Goal: Information Seeking & Learning: Learn about a topic

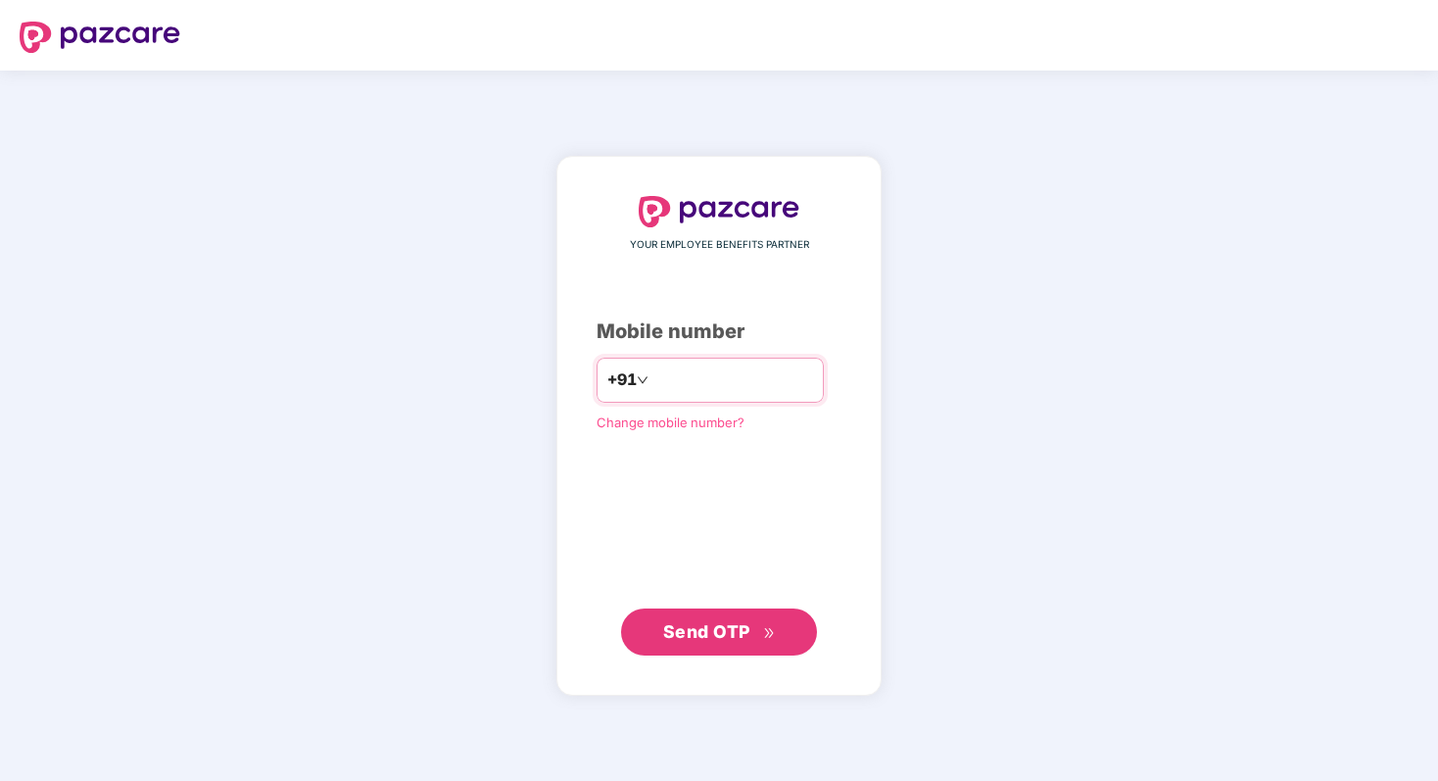
type input "**********"
click at [719, 620] on span "Send OTP" at bounding box center [719, 631] width 113 height 27
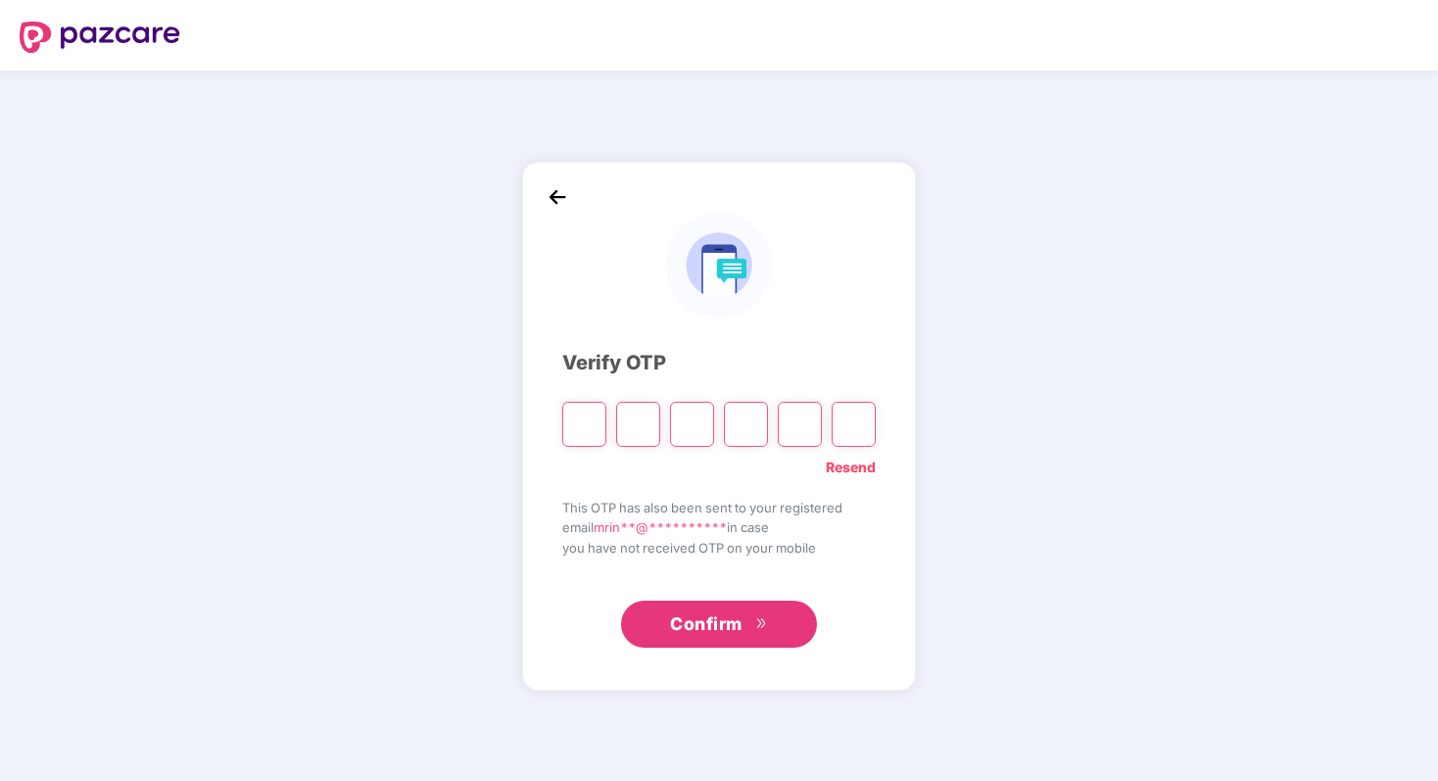
type input "*"
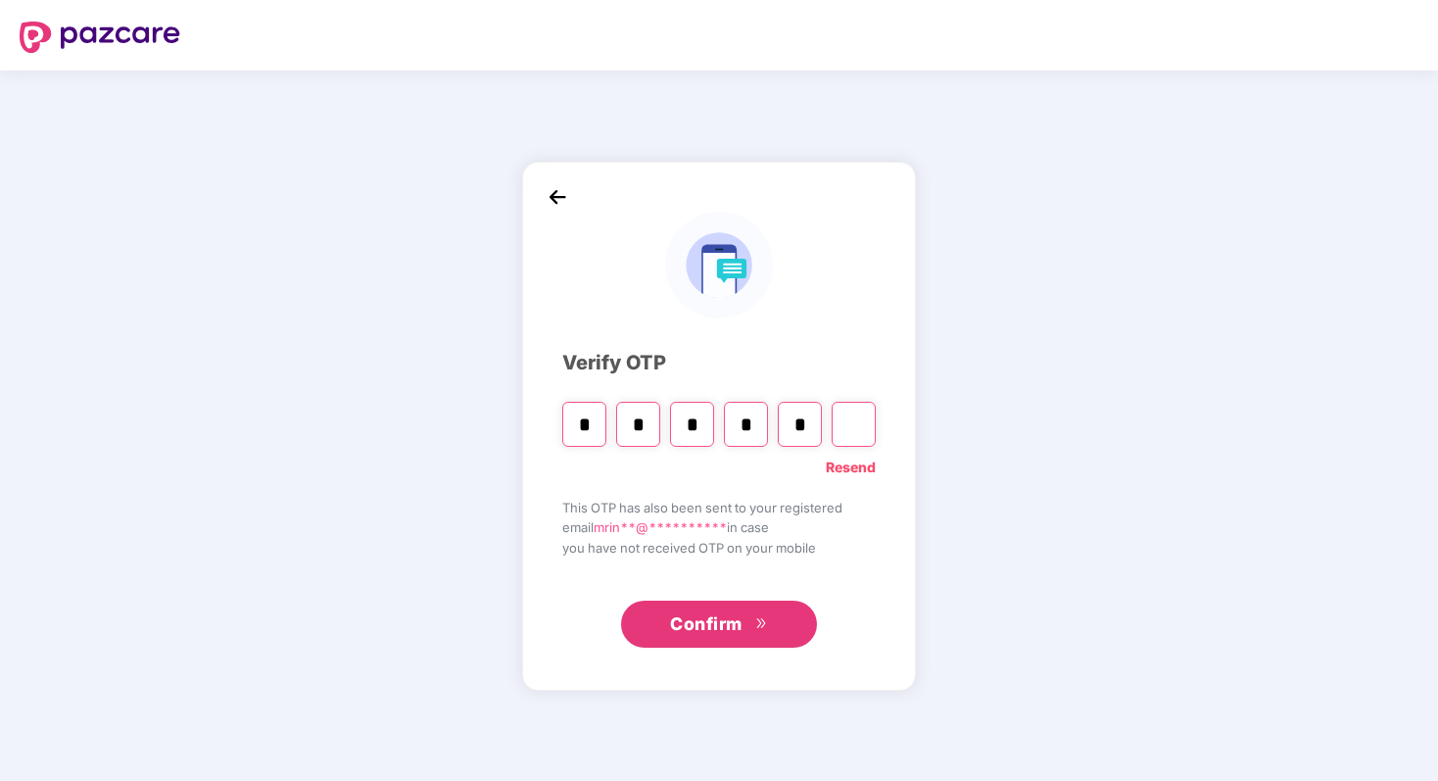
type input "*"
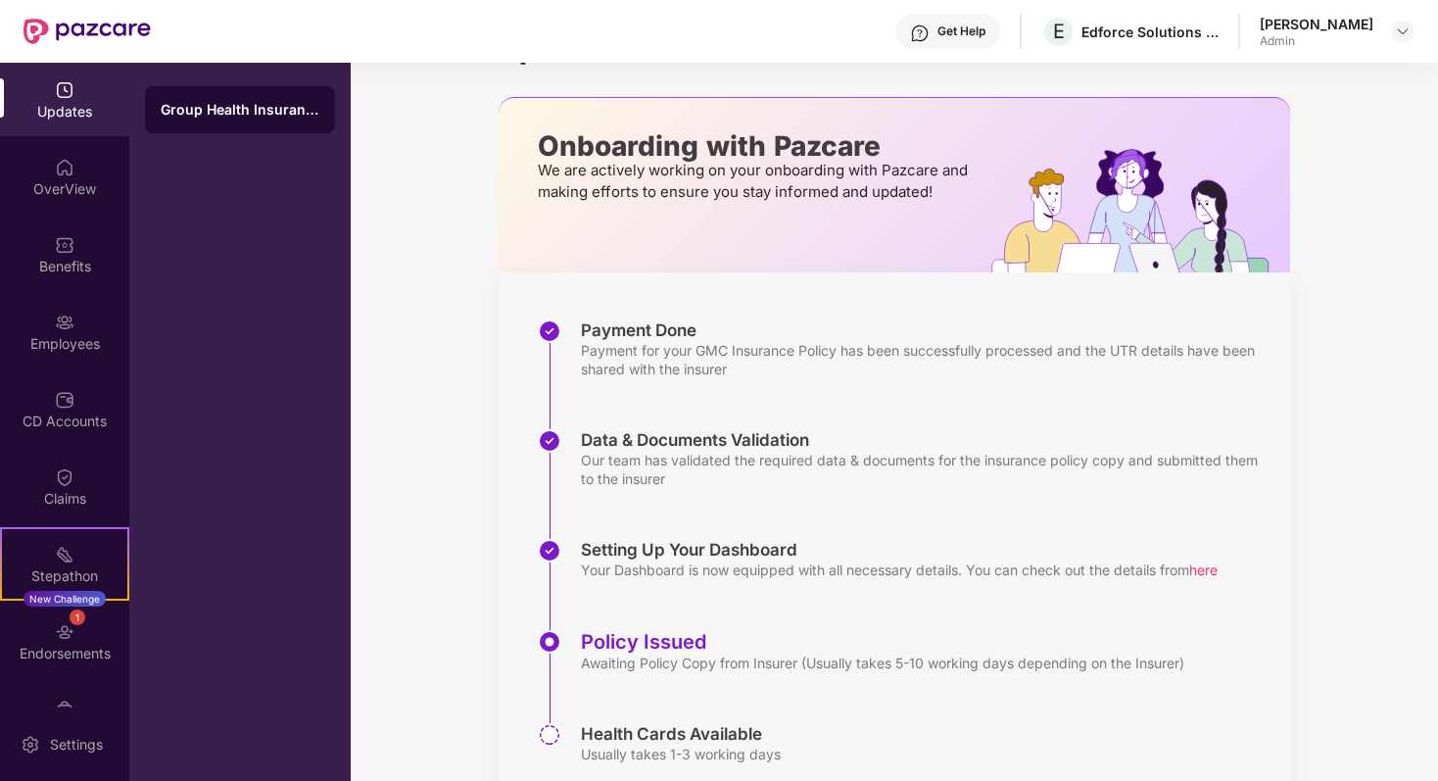
scroll to position [132, 0]
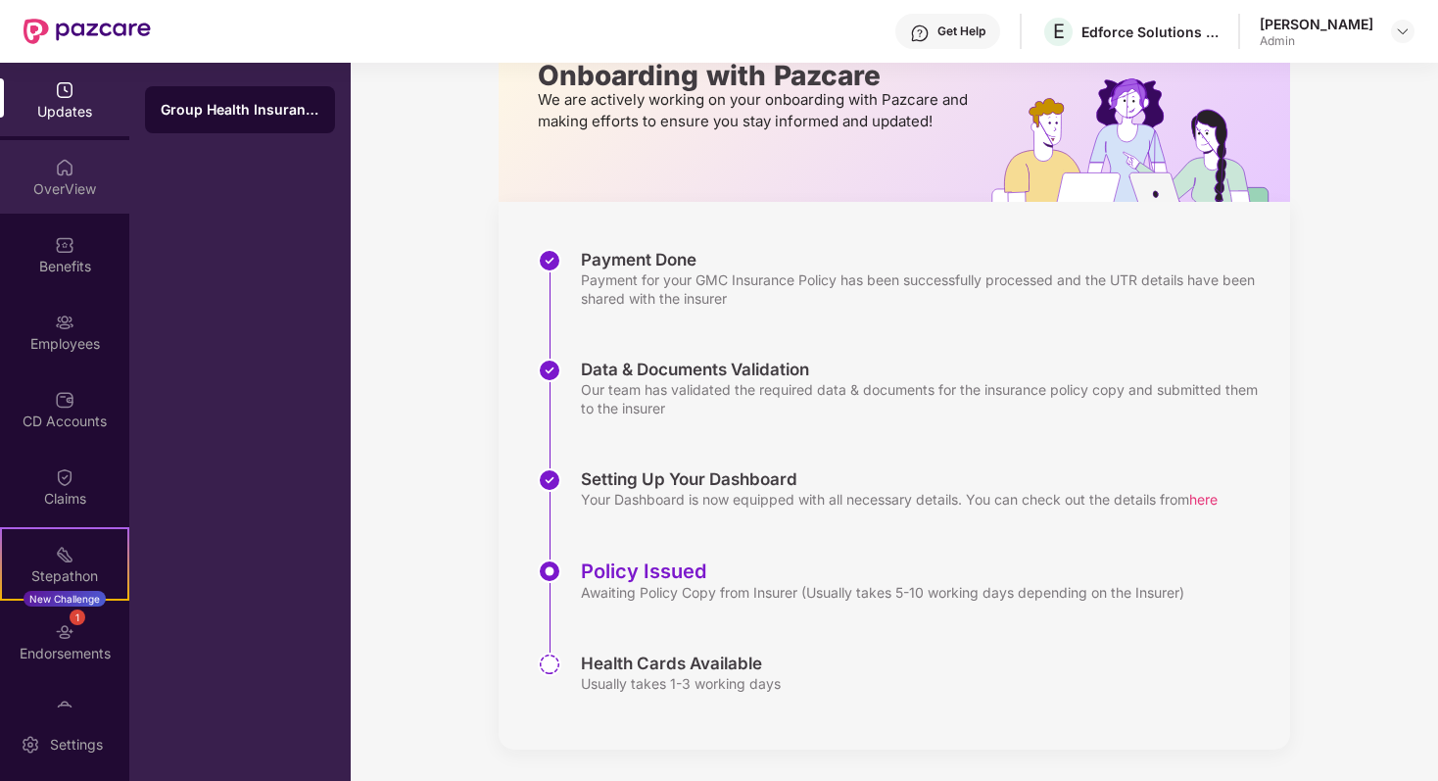
click at [64, 159] on img at bounding box center [65, 168] width 20 height 20
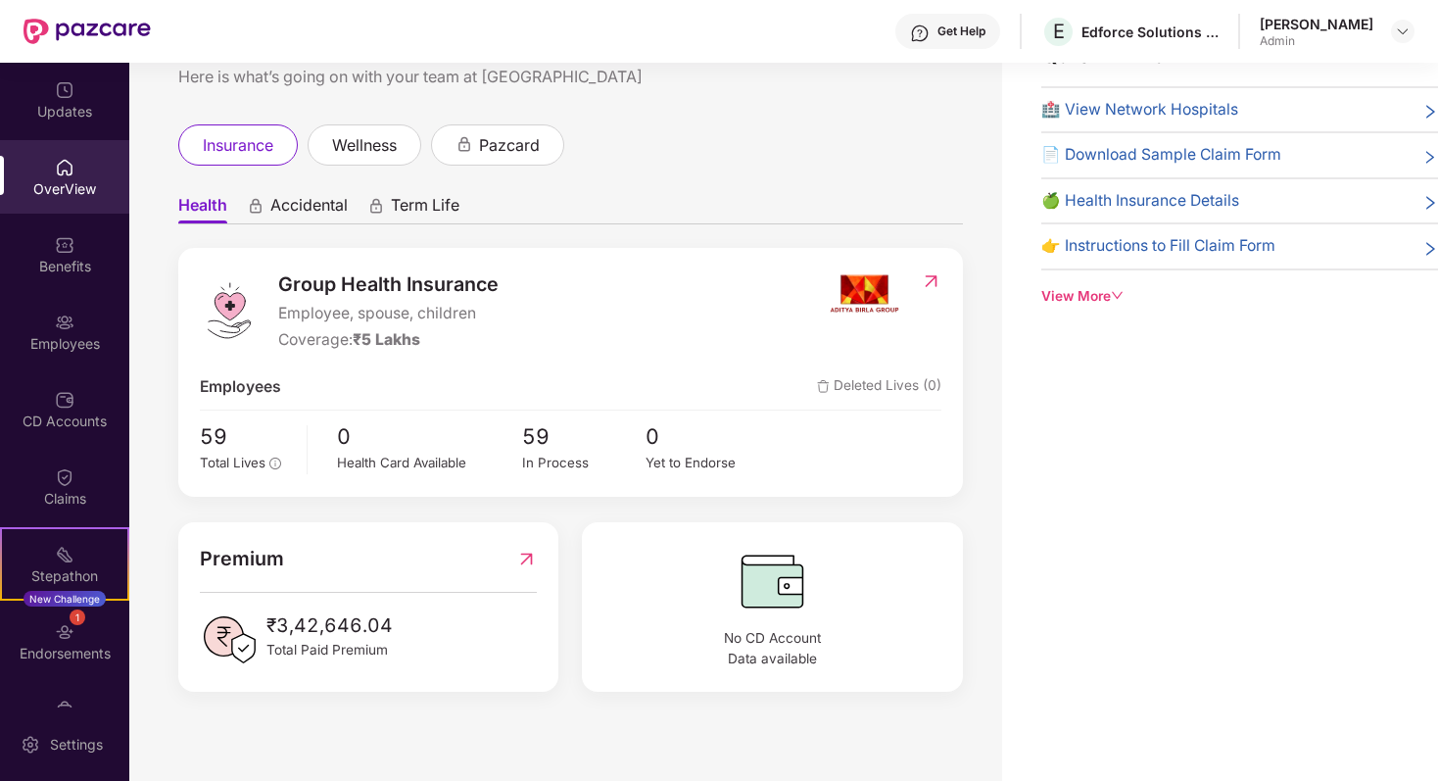
click at [933, 278] on img at bounding box center [931, 281] width 21 height 20
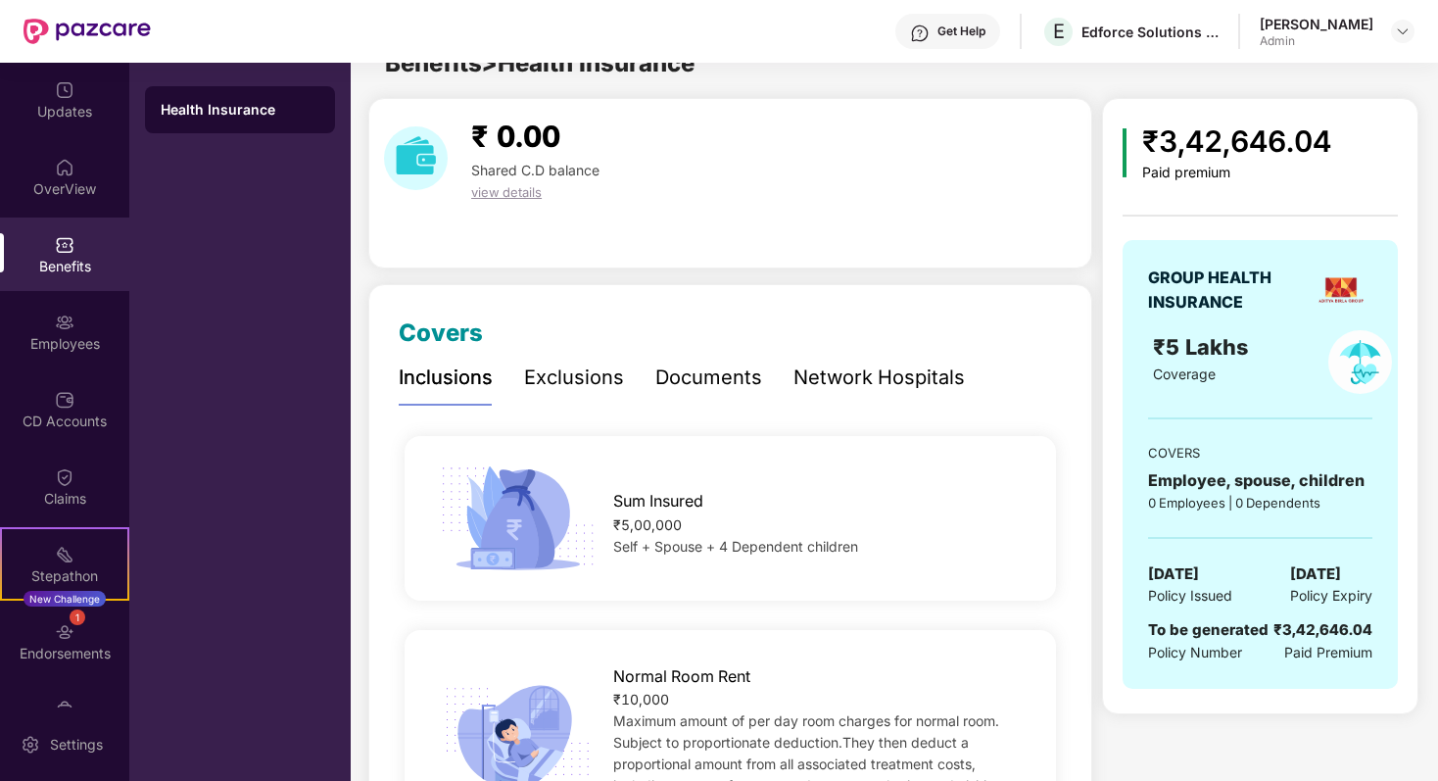
scroll to position [0, 0]
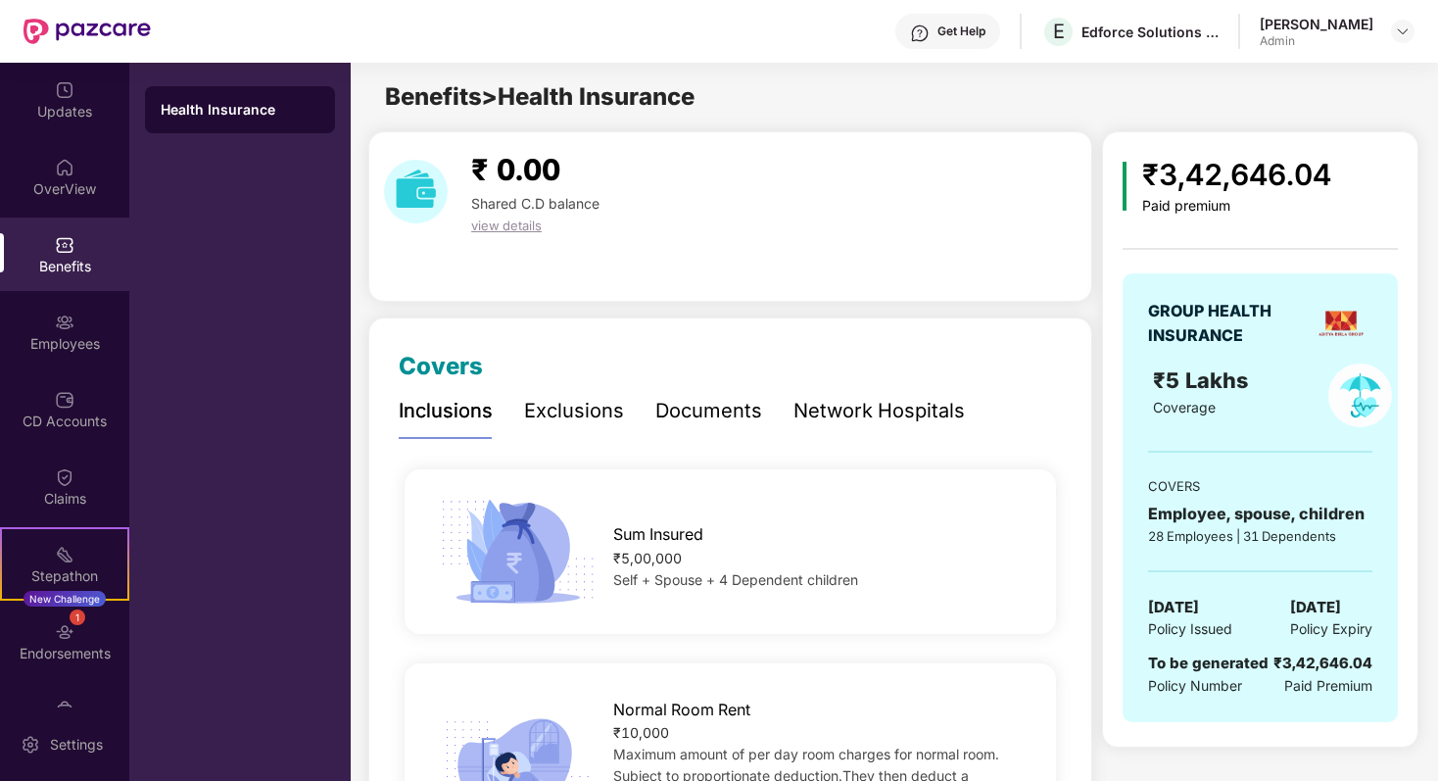
click at [77, 254] on div "Benefits" at bounding box center [64, 253] width 129 height 73
click at [73, 191] on div "OverView" at bounding box center [64, 189] width 129 height 20
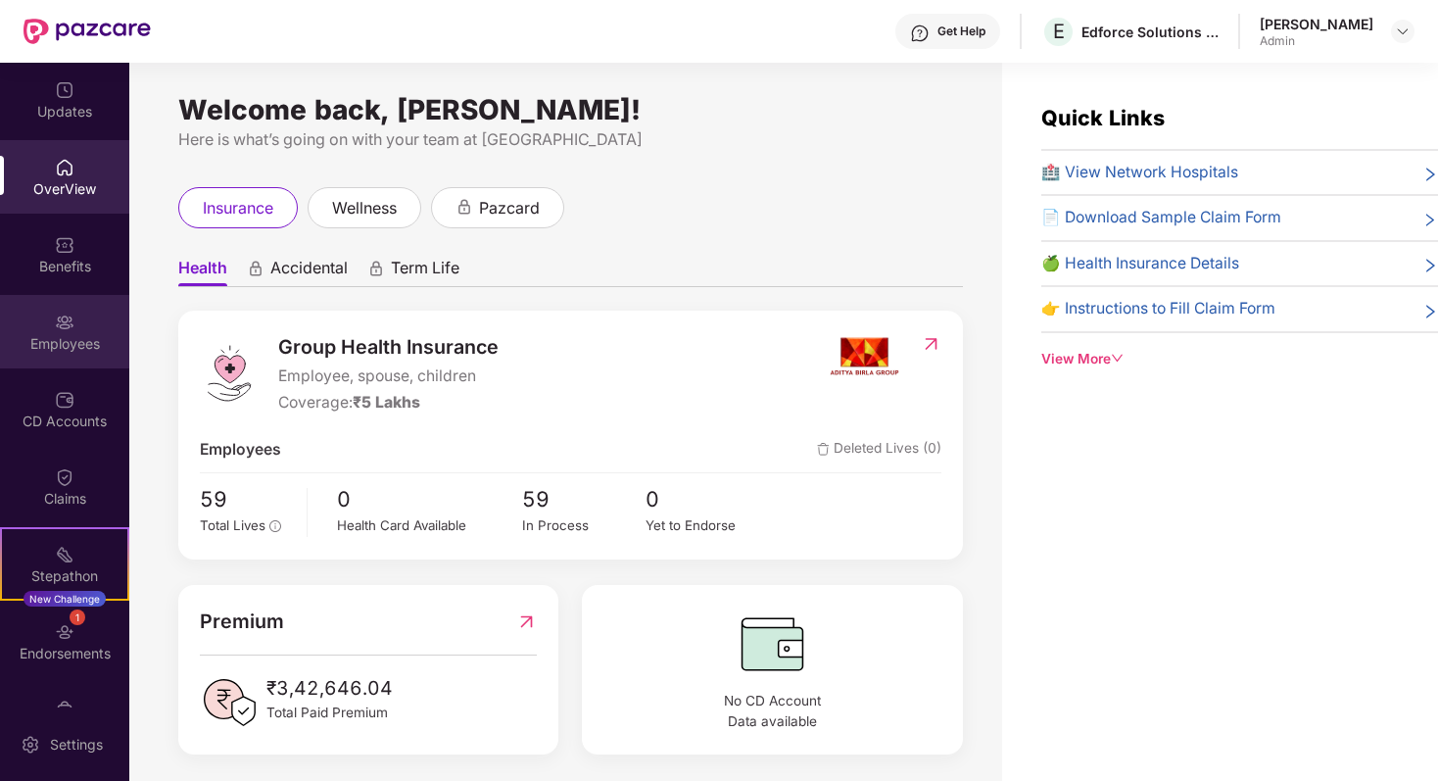
click at [70, 324] on img at bounding box center [65, 322] width 20 height 20
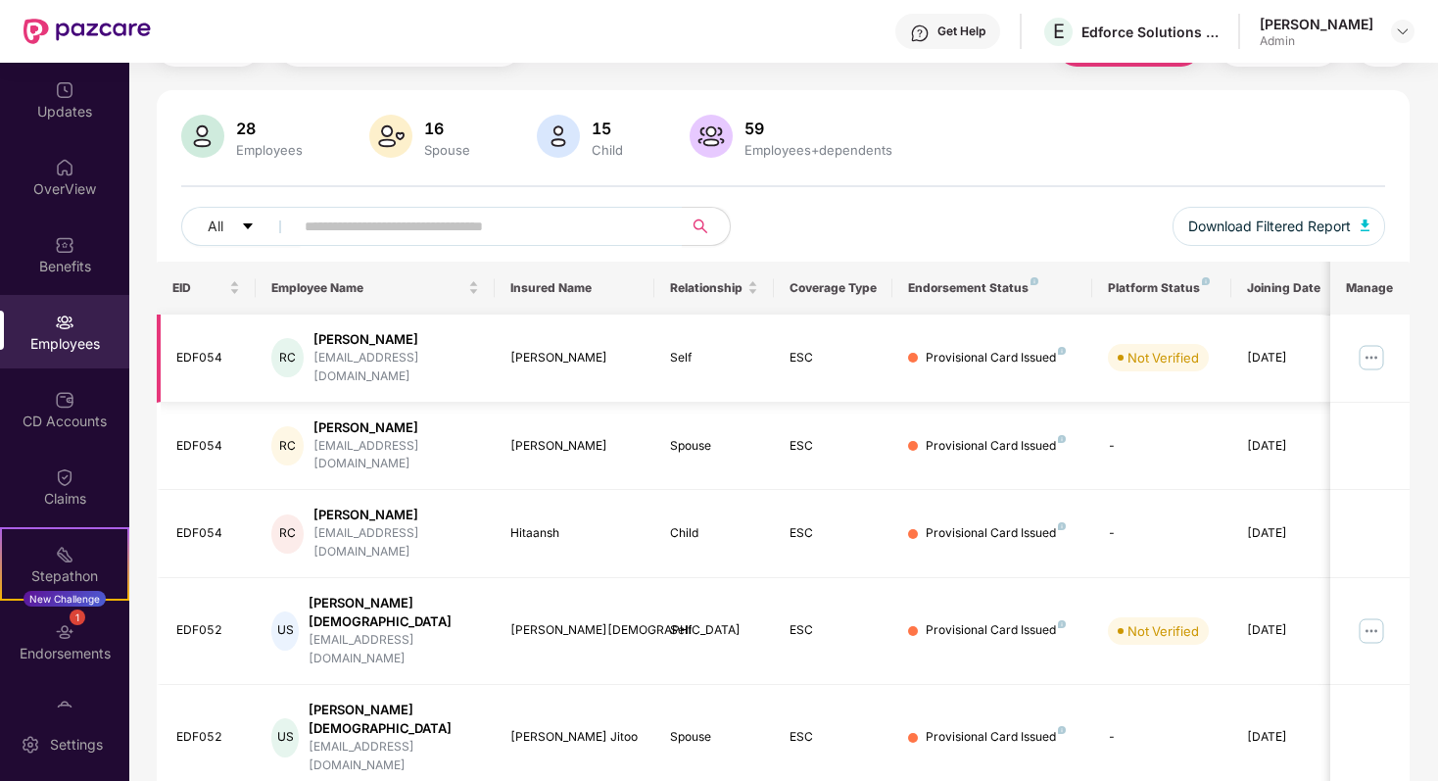
scroll to position [80, 0]
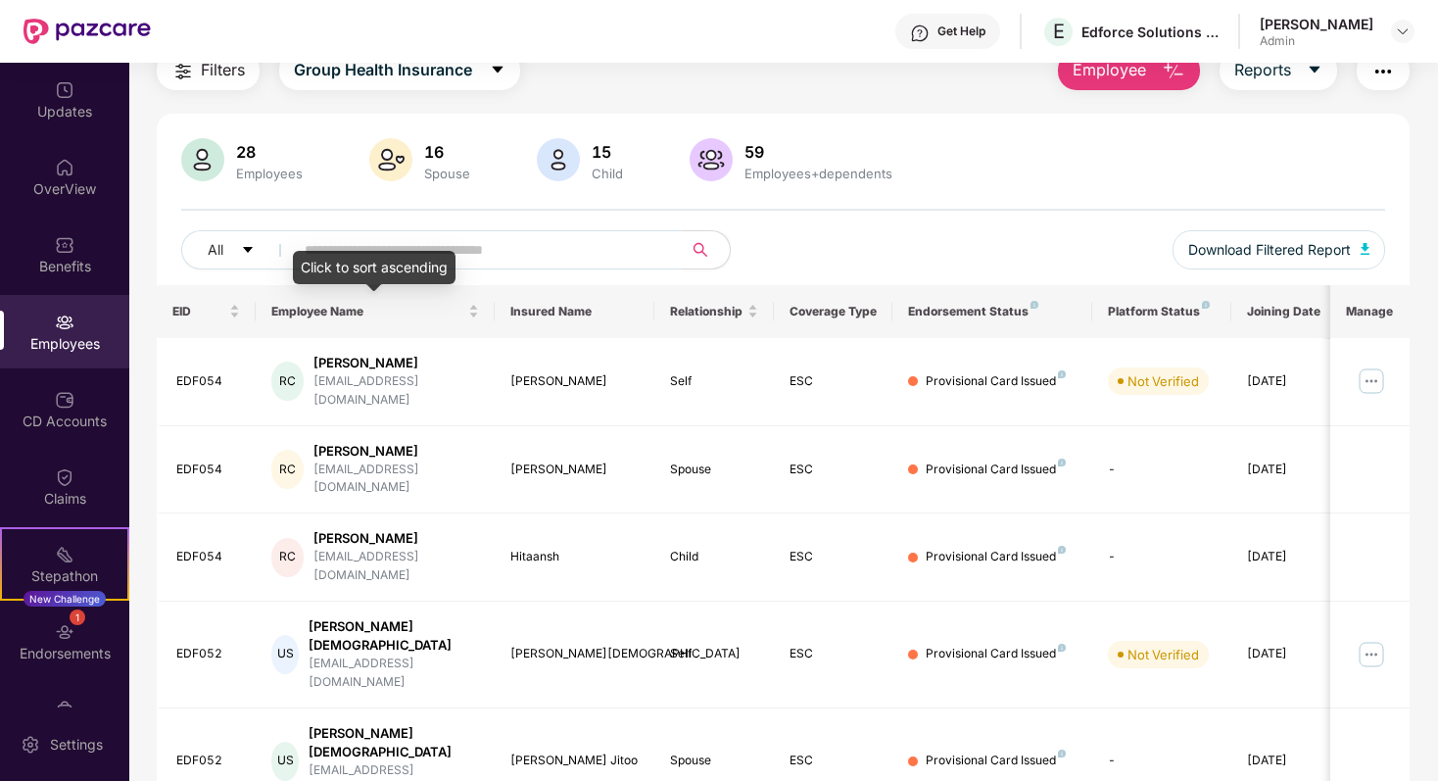
click at [347, 258] on div "Click to sort ascending" at bounding box center [374, 267] width 163 height 33
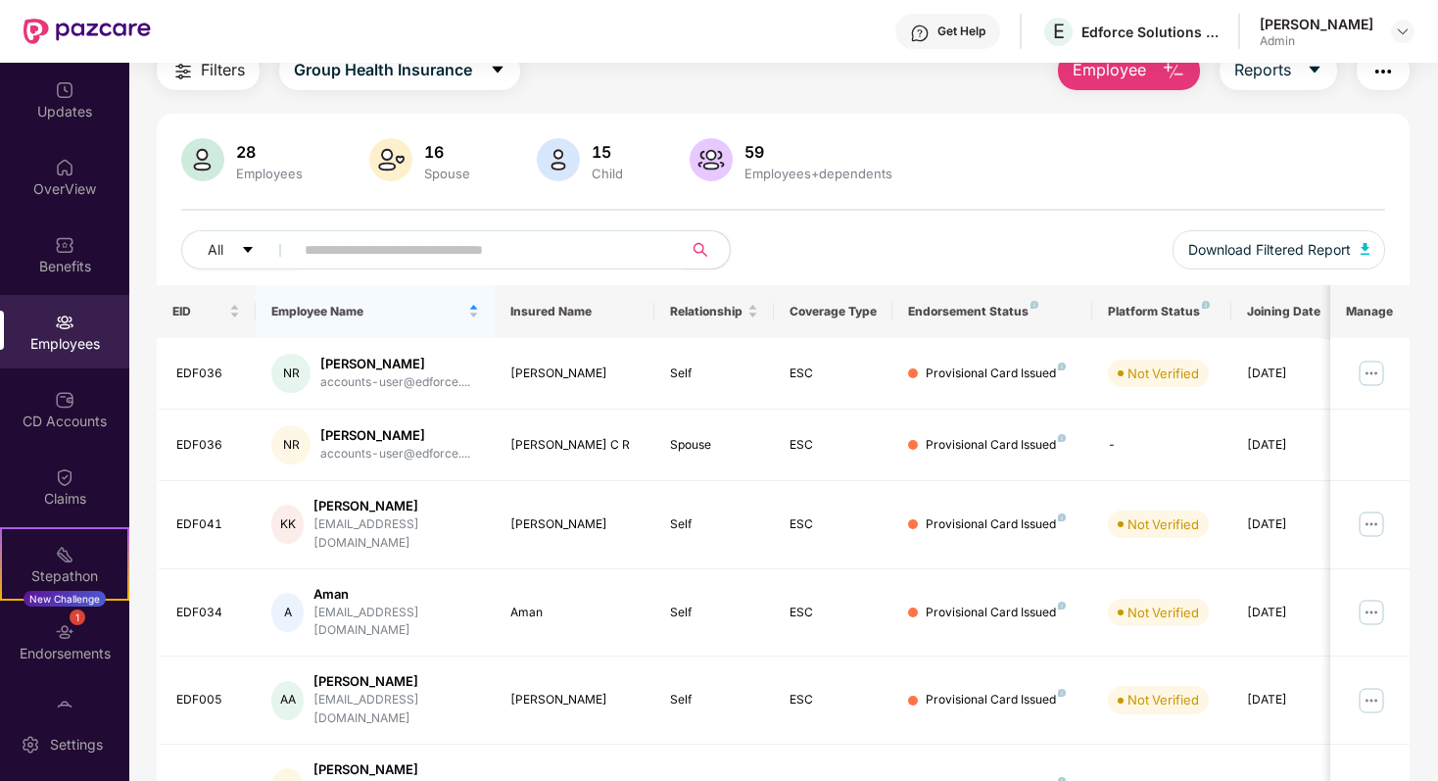
click at [462, 256] on input "text" at bounding box center [481, 249] width 352 height 29
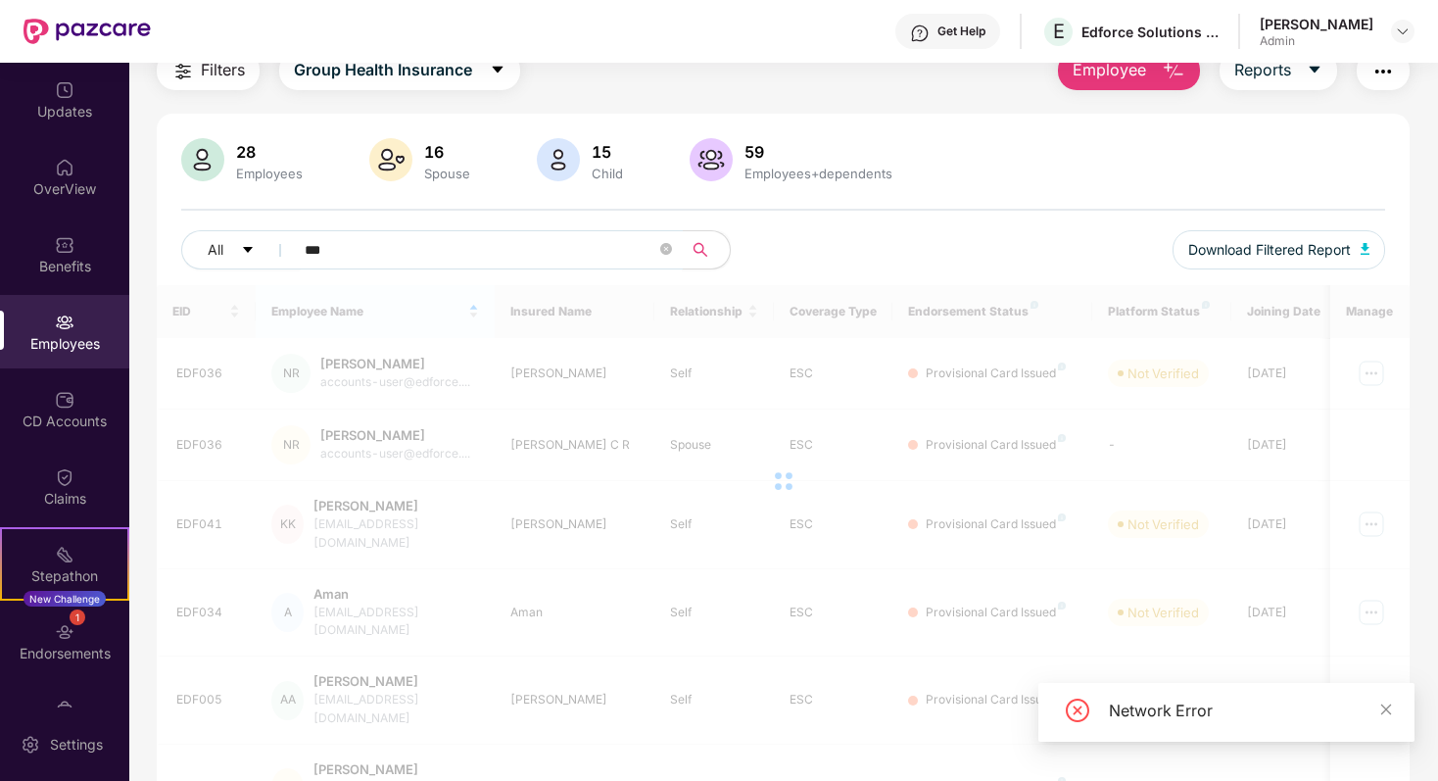
scroll to position [63, 0]
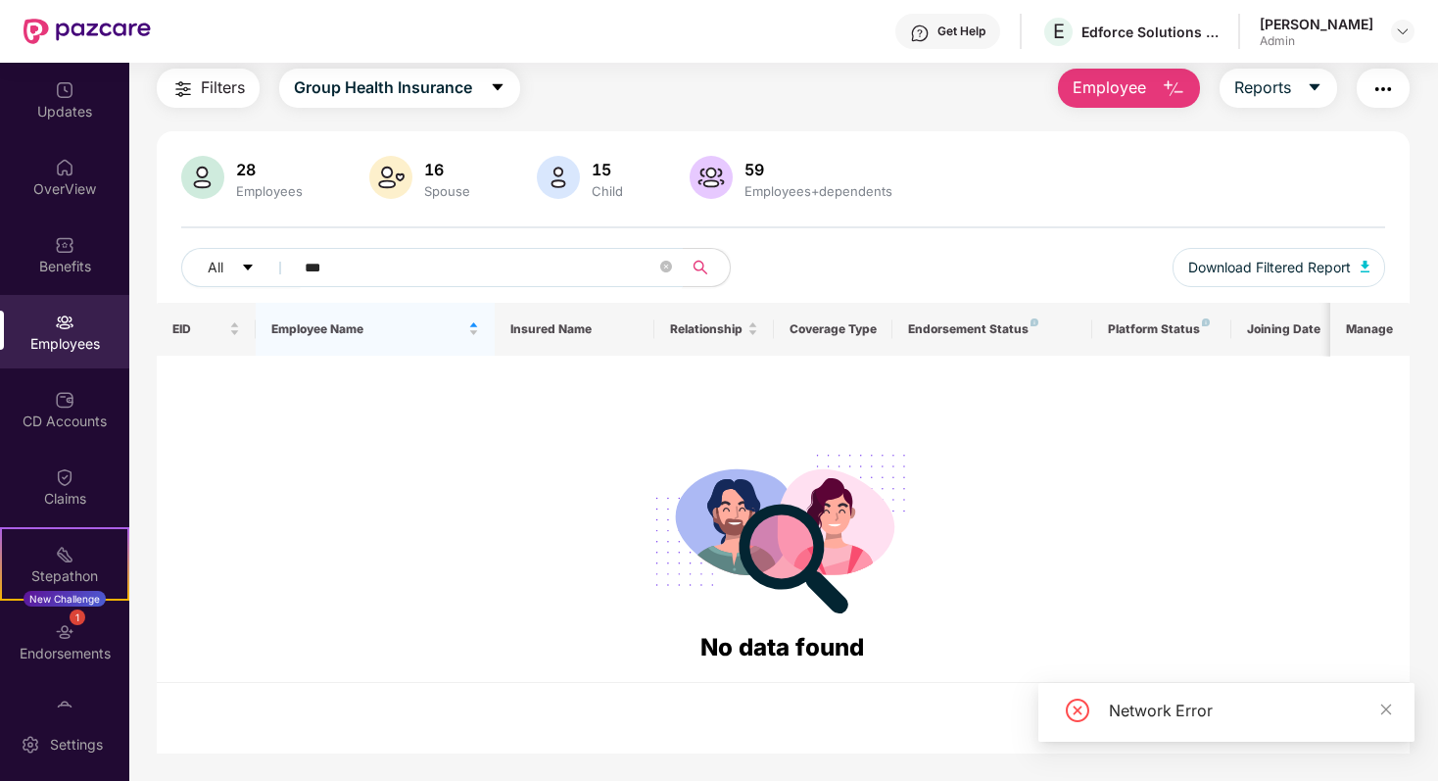
type input "****"
drag, startPoint x: 402, startPoint y: 272, endPoint x: 287, endPoint y: 271, distance: 114.6
click at [287, 271] on span "****" at bounding box center [482, 267] width 402 height 39
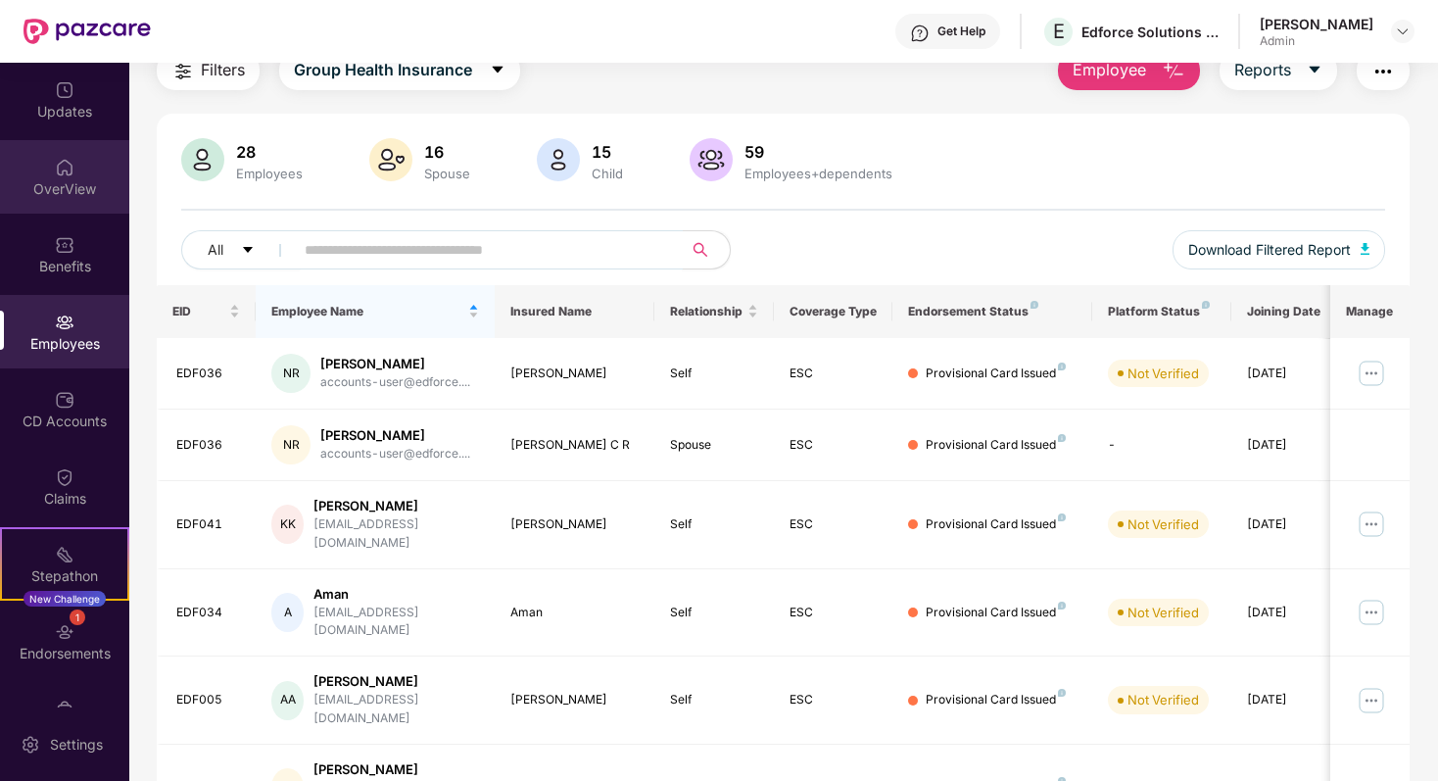
click at [79, 200] on div "OverView" at bounding box center [64, 176] width 129 height 73
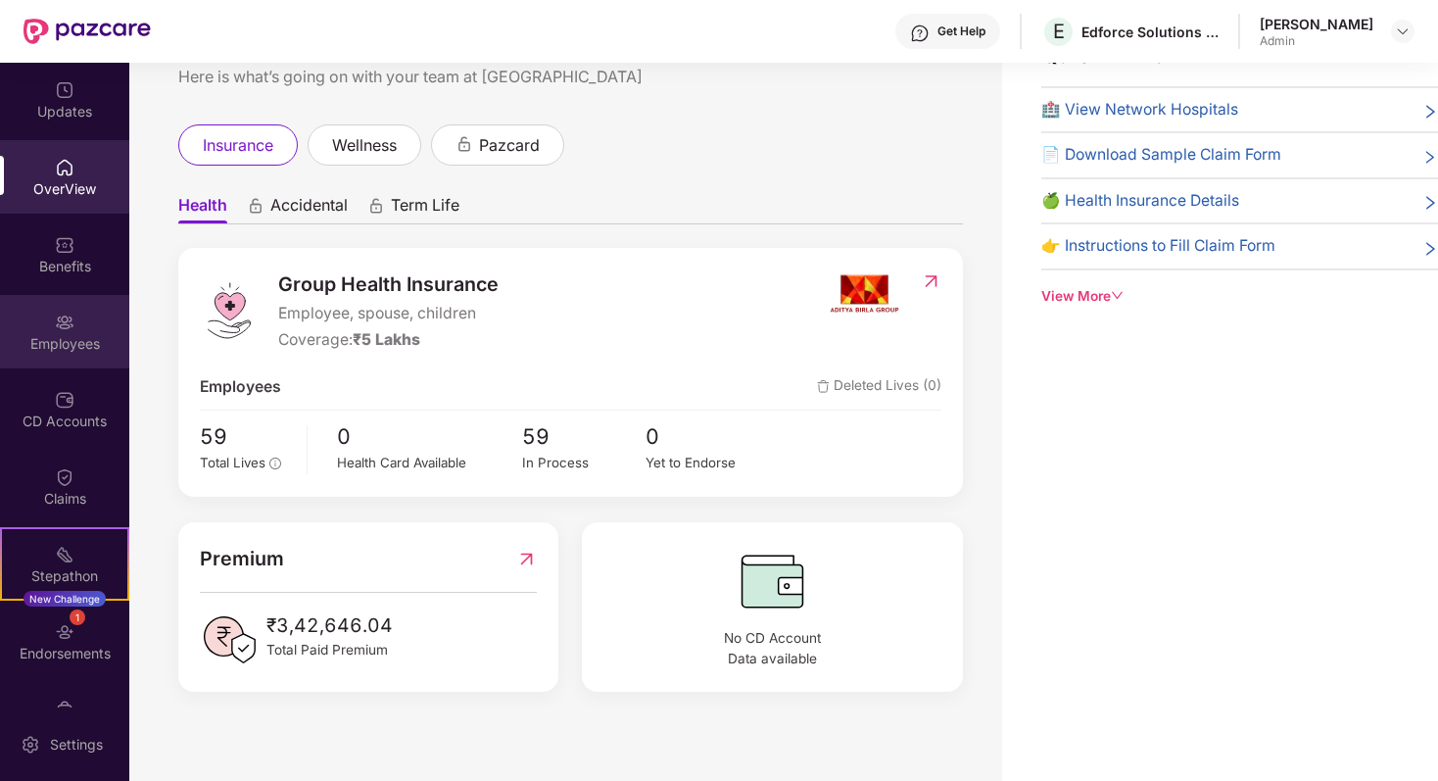
click at [55, 324] on img at bounding box center [65, 322] width 20 height 20
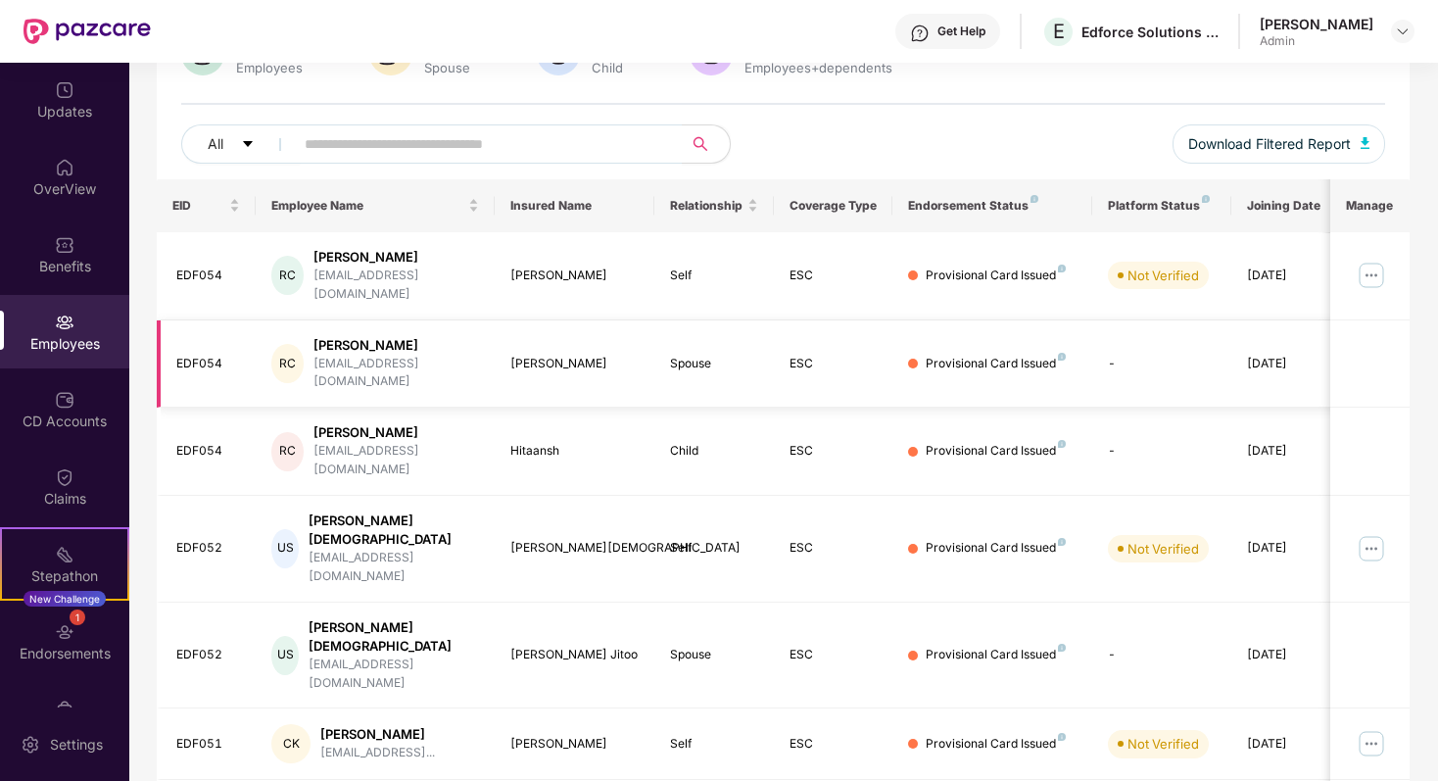
scroll to position [423, 0]
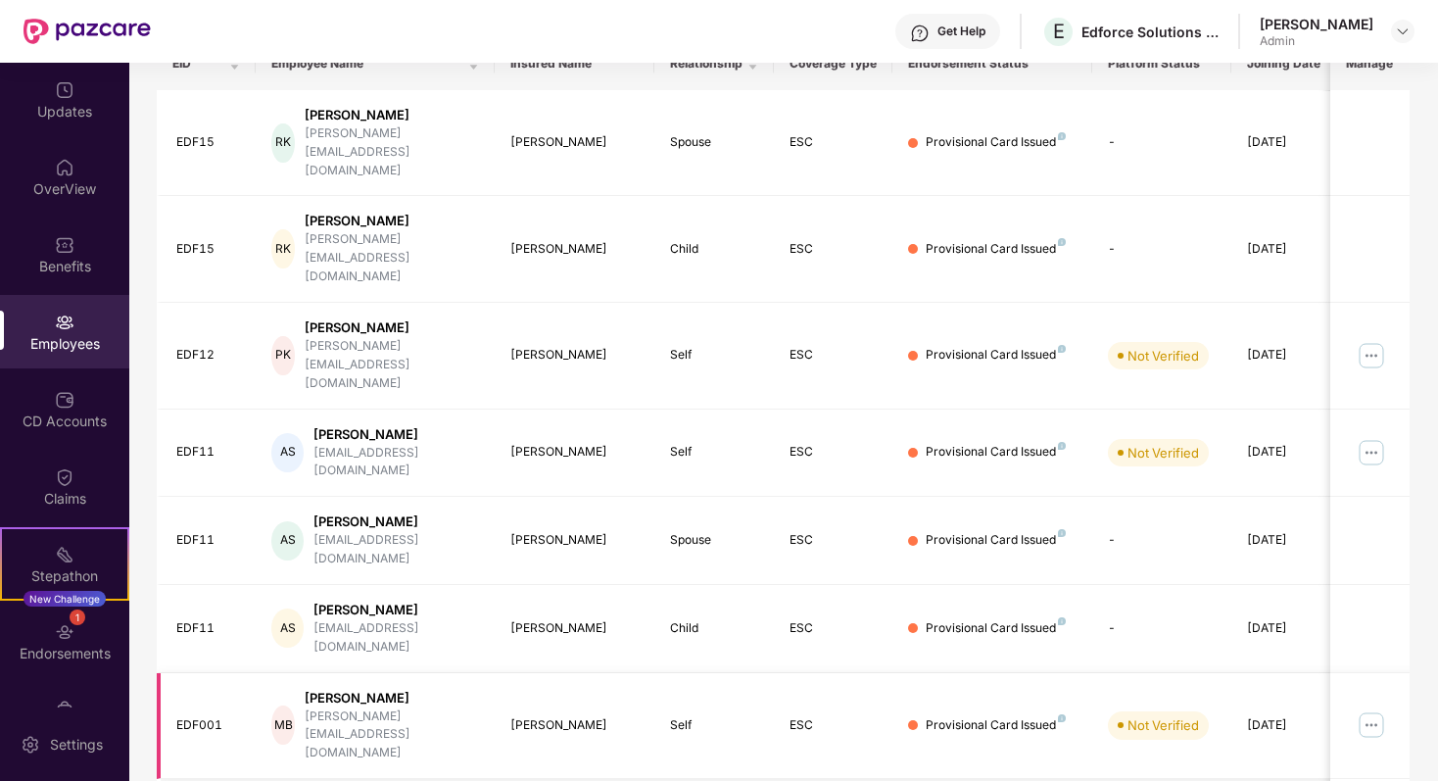
scroll to position [352, 0]
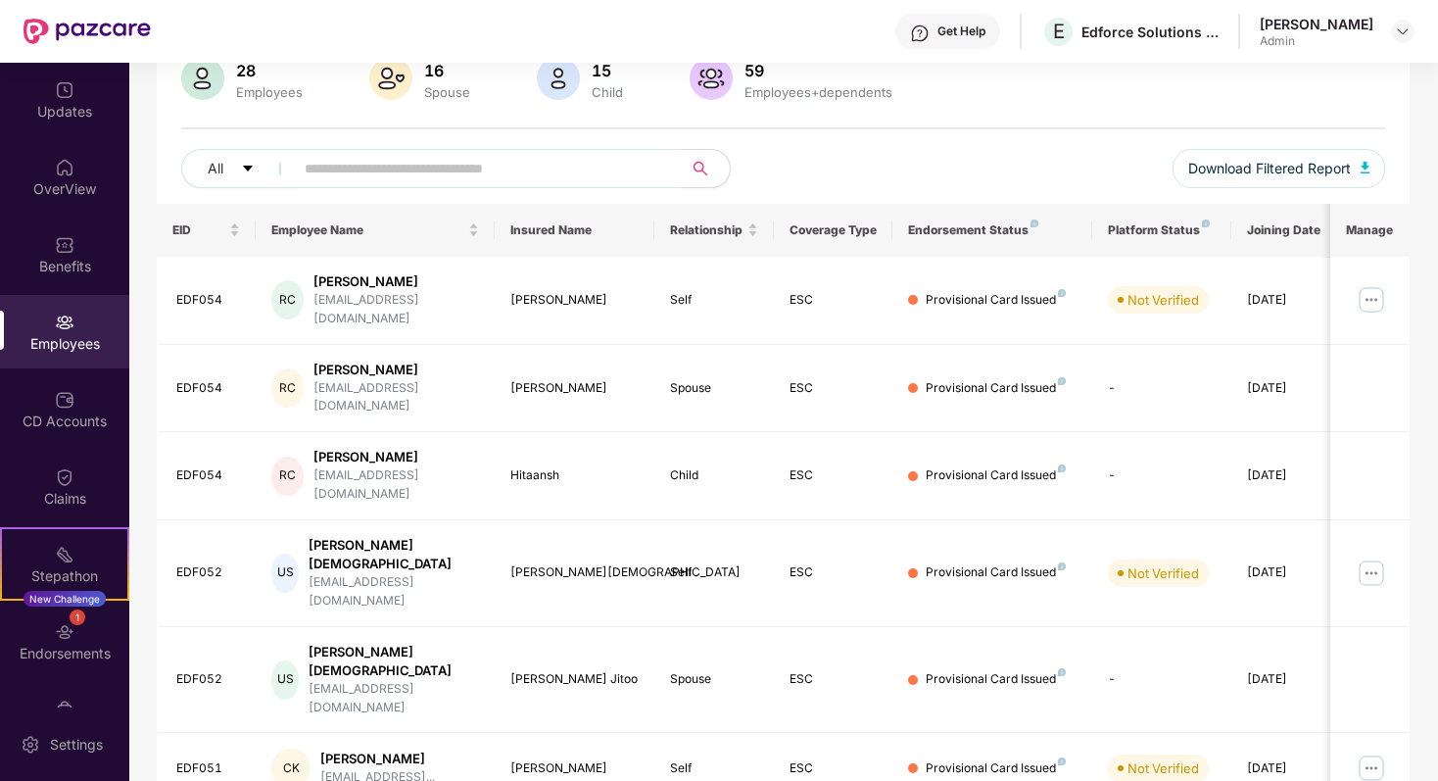
scroll to position [140, 0]
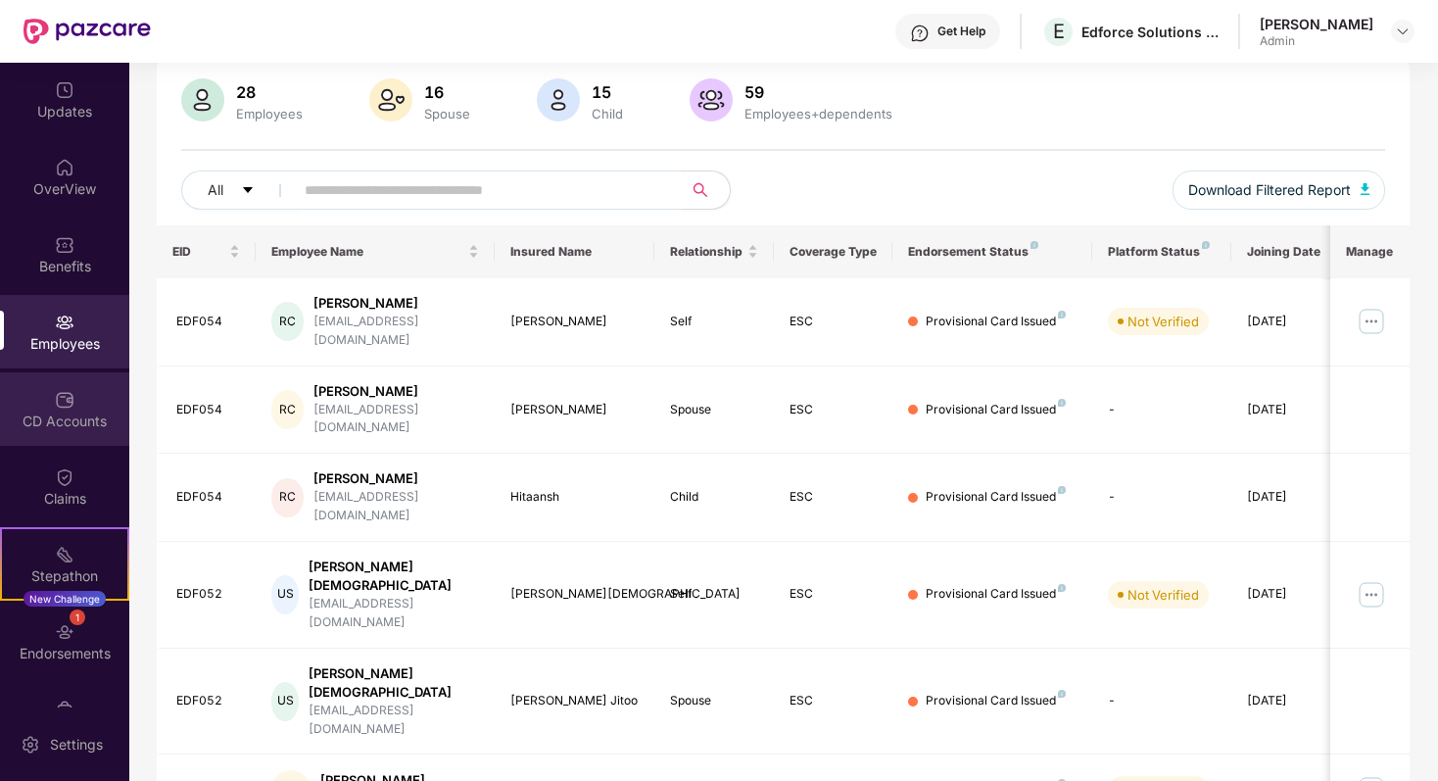
click at [69, 411] on div "CD Accounts" at bounding box center [64, 421] width 129 height 20
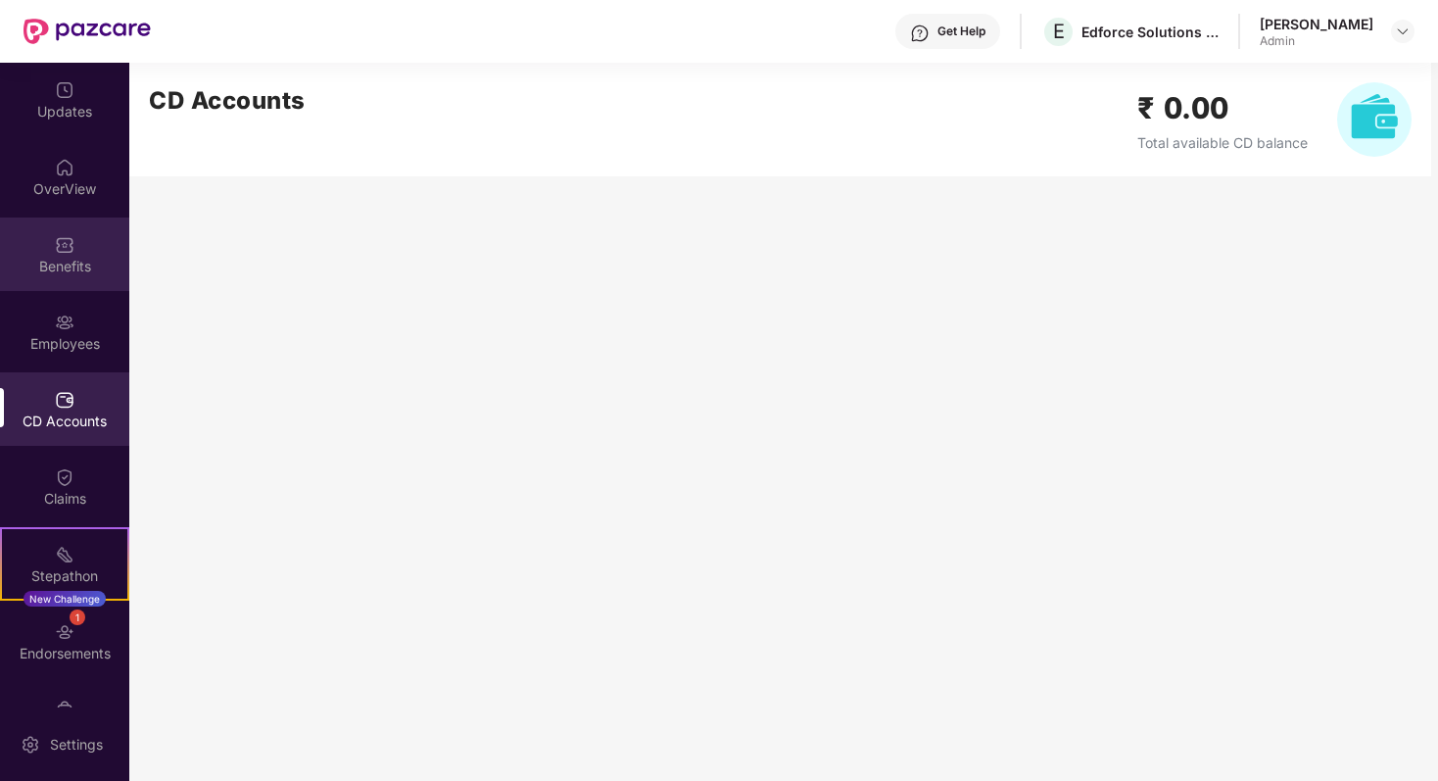
click at [70, 247] on img at bounding box center [65, 245] width 20 height 20
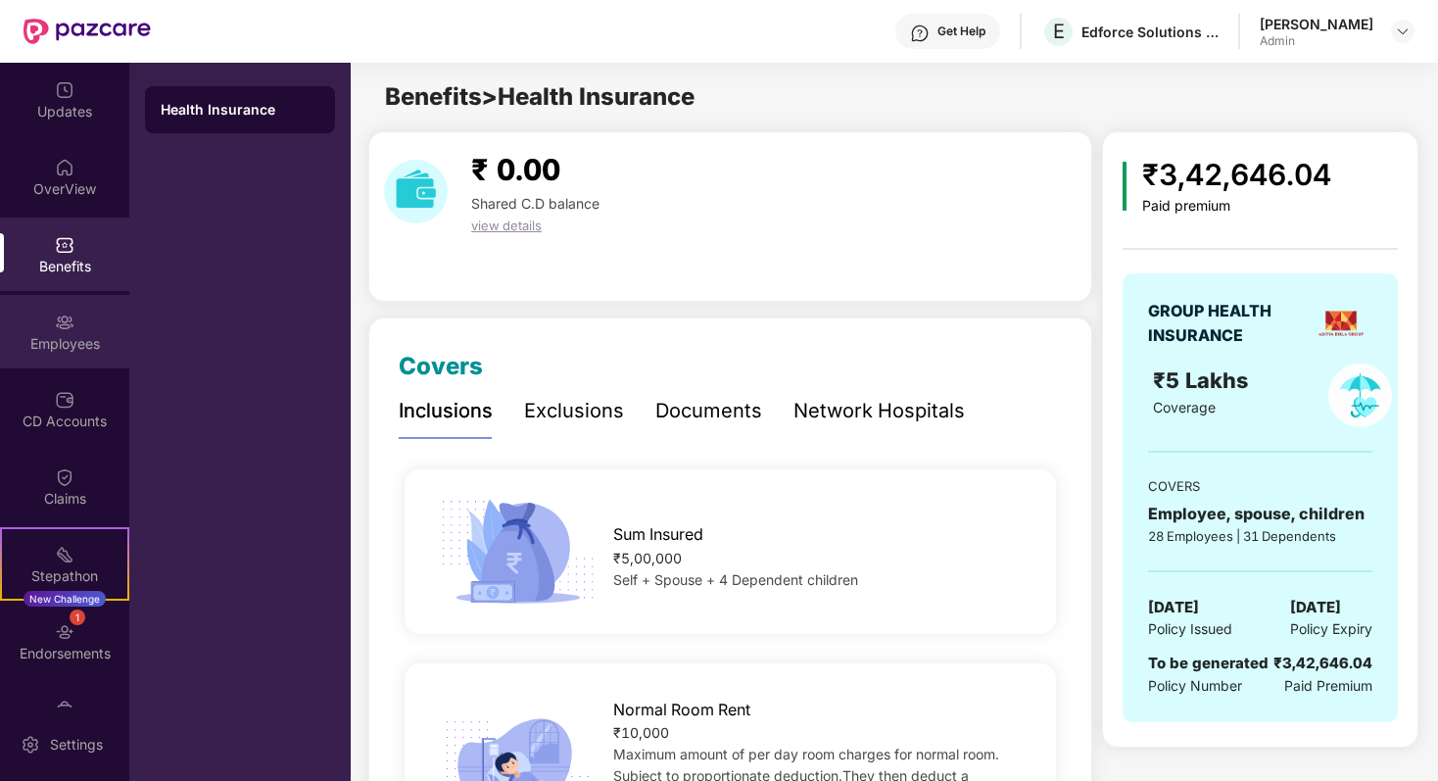
click at [70, 334] on div "Employees" at bounding box center [64, 344] width 129 height 20
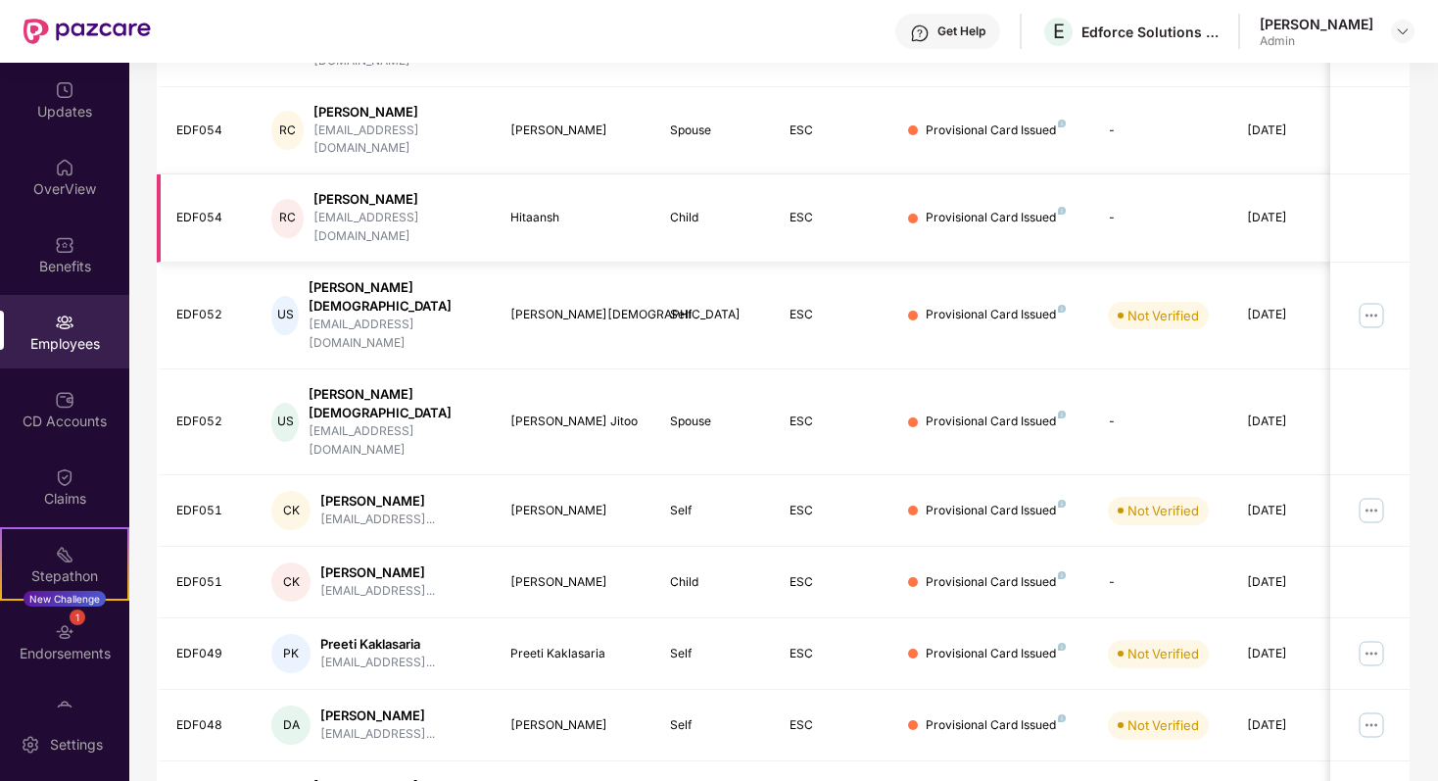
scroll to position [423, 0]
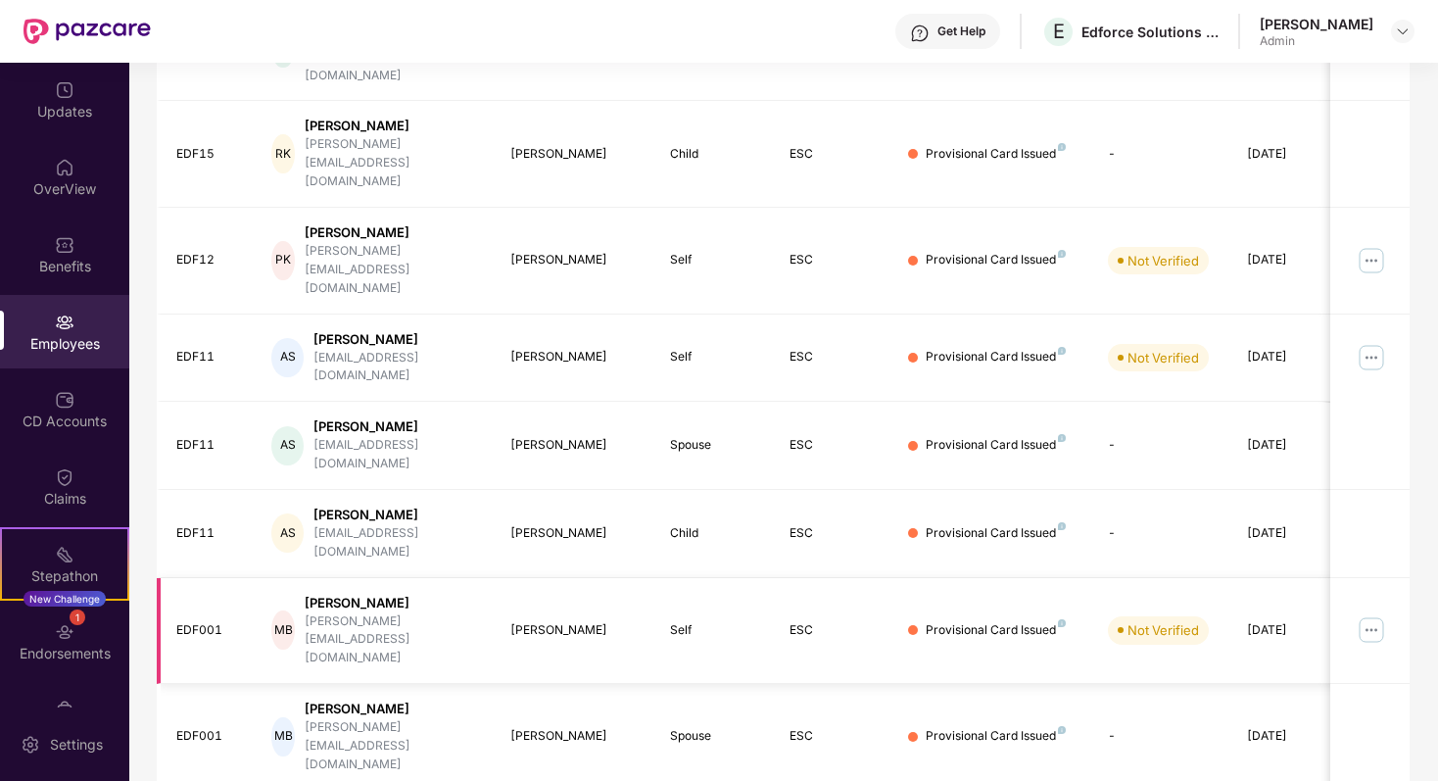
scroll to position [352, 0]
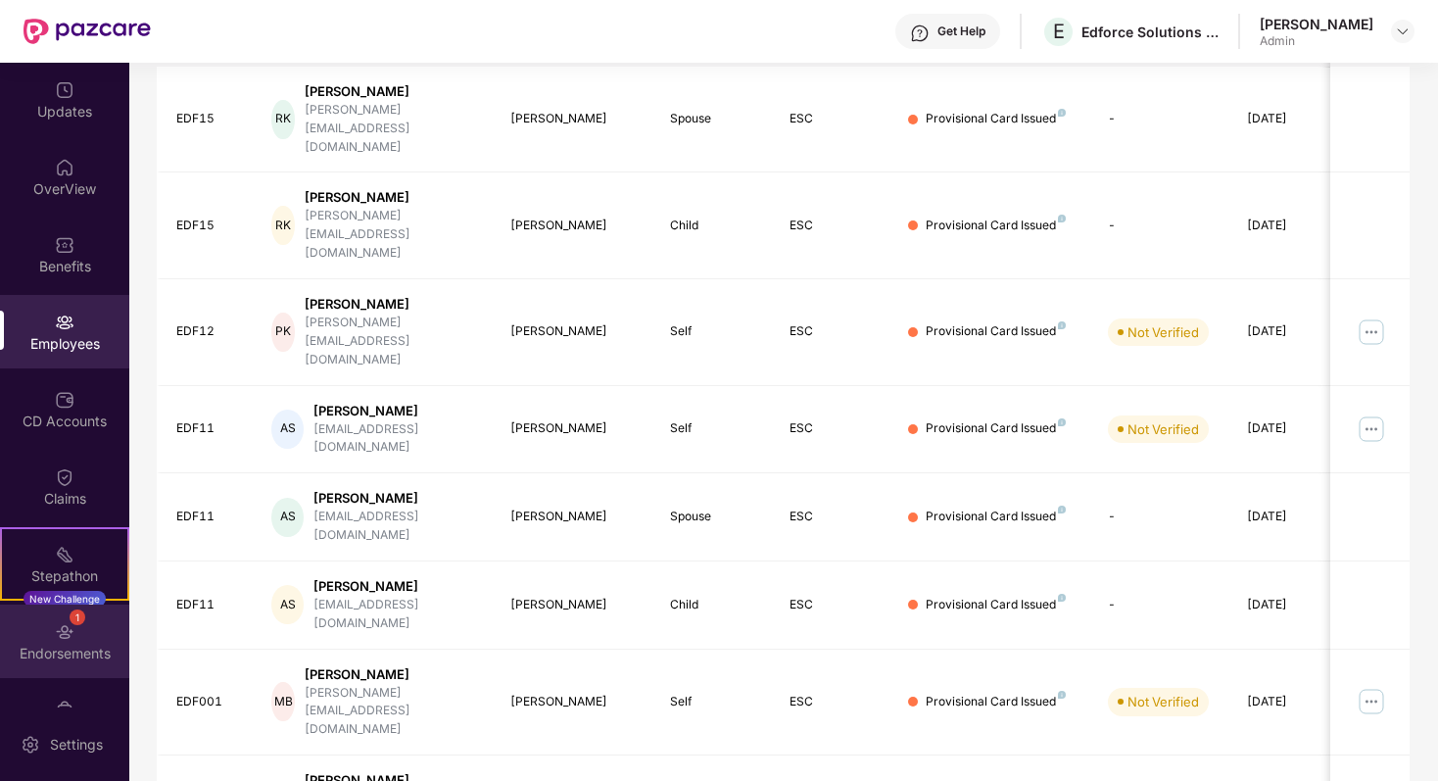
click at [100, 644] on div "Endorsements" at bounding box center [64, 654] width 129 height 20
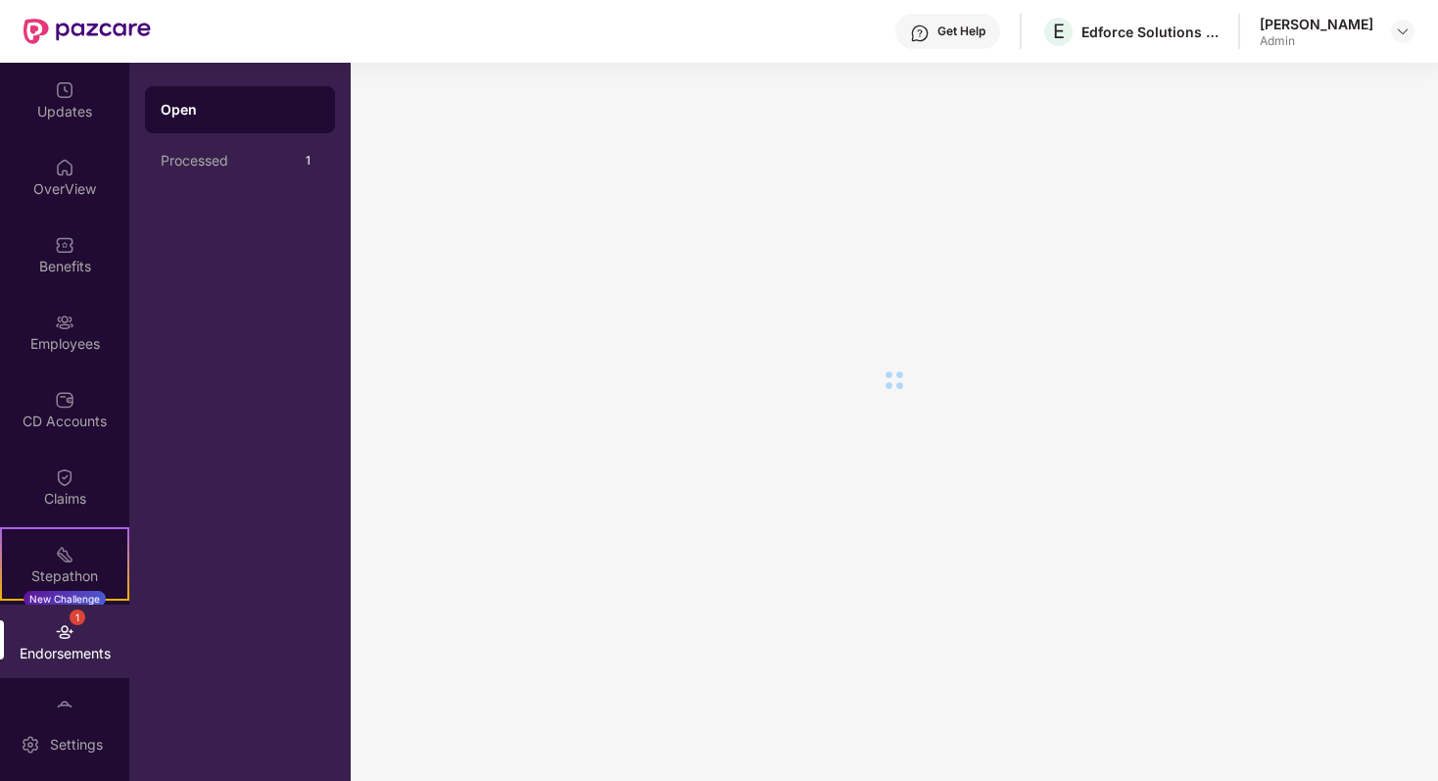
scroll to position [0, 0]
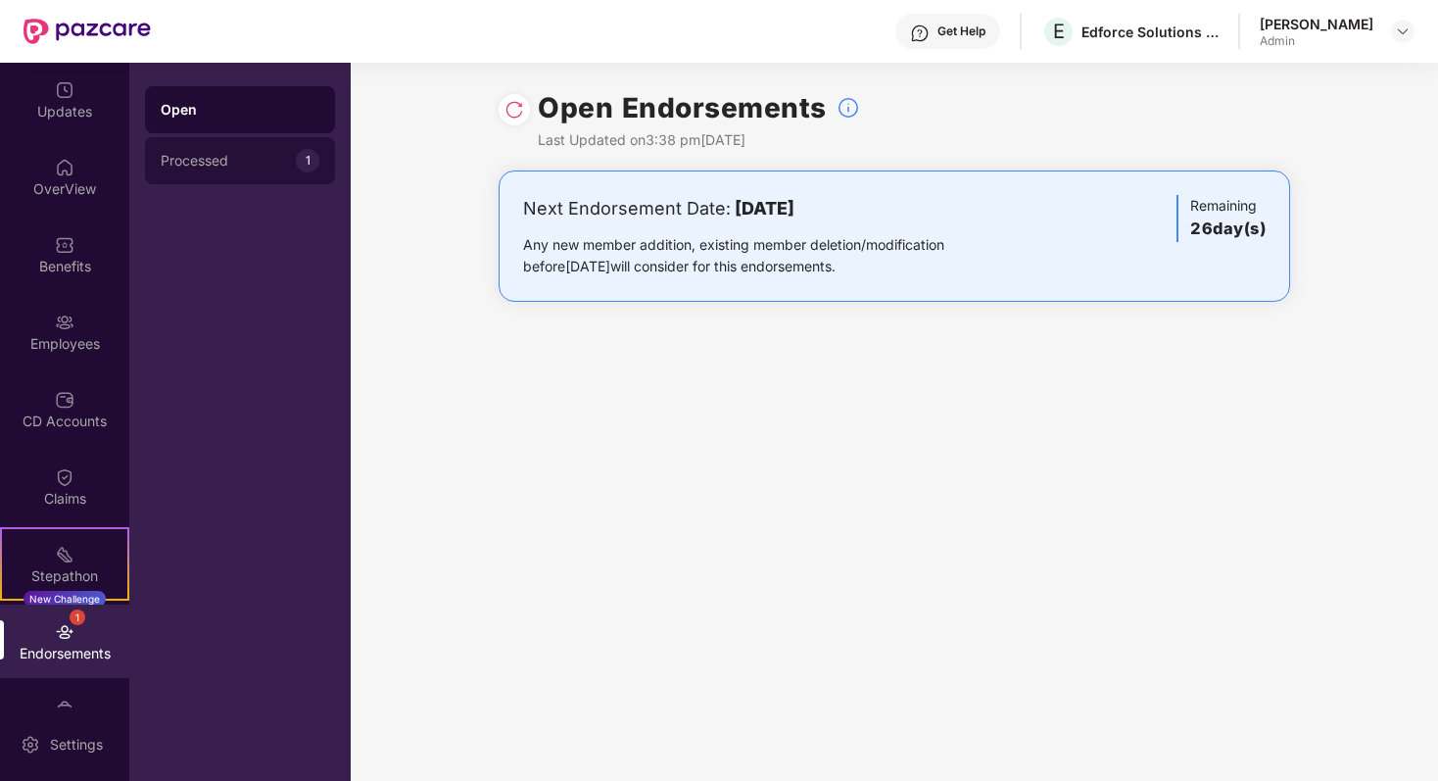
click at [231, 163] on div "Processed" at bounding box center [228, 161] width 135 height 16
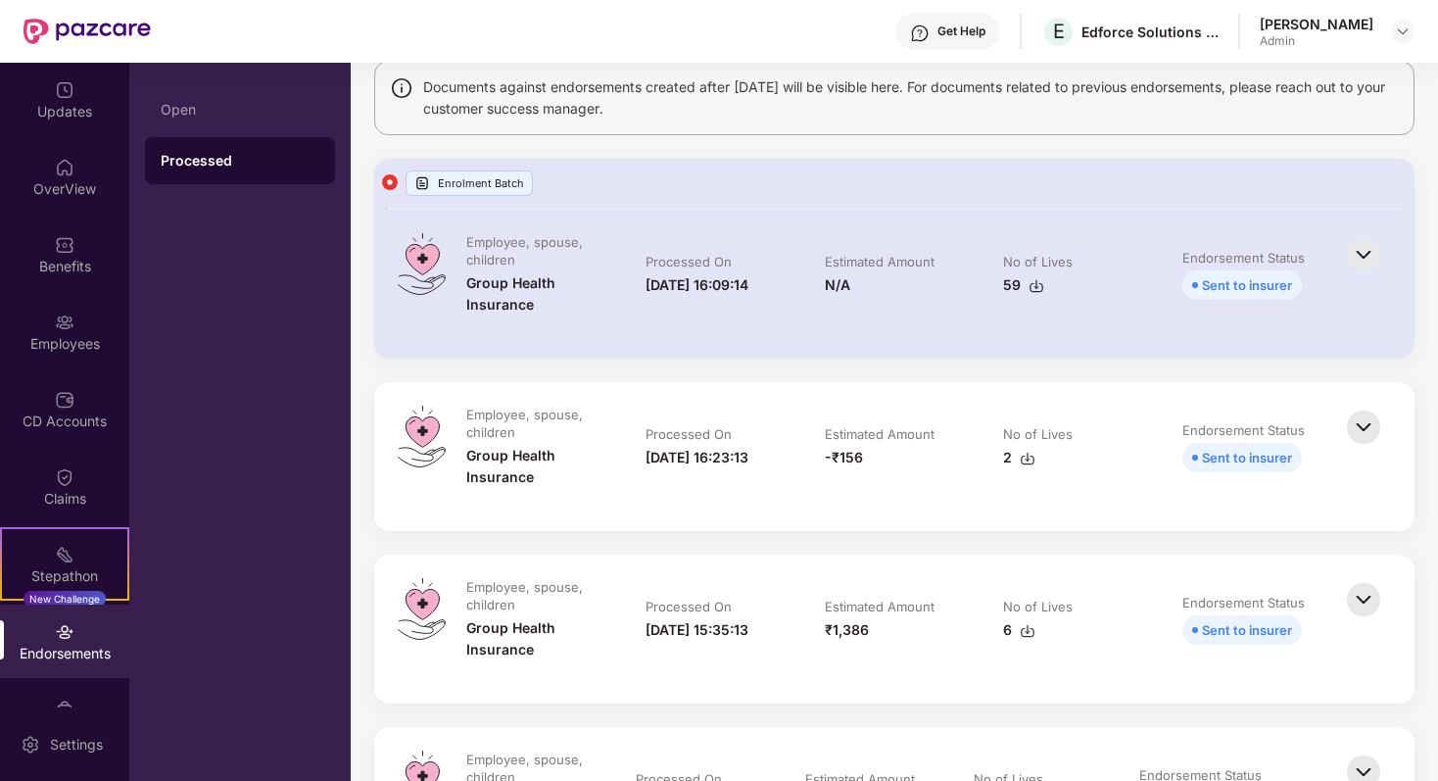
scroll to position [230, 0]
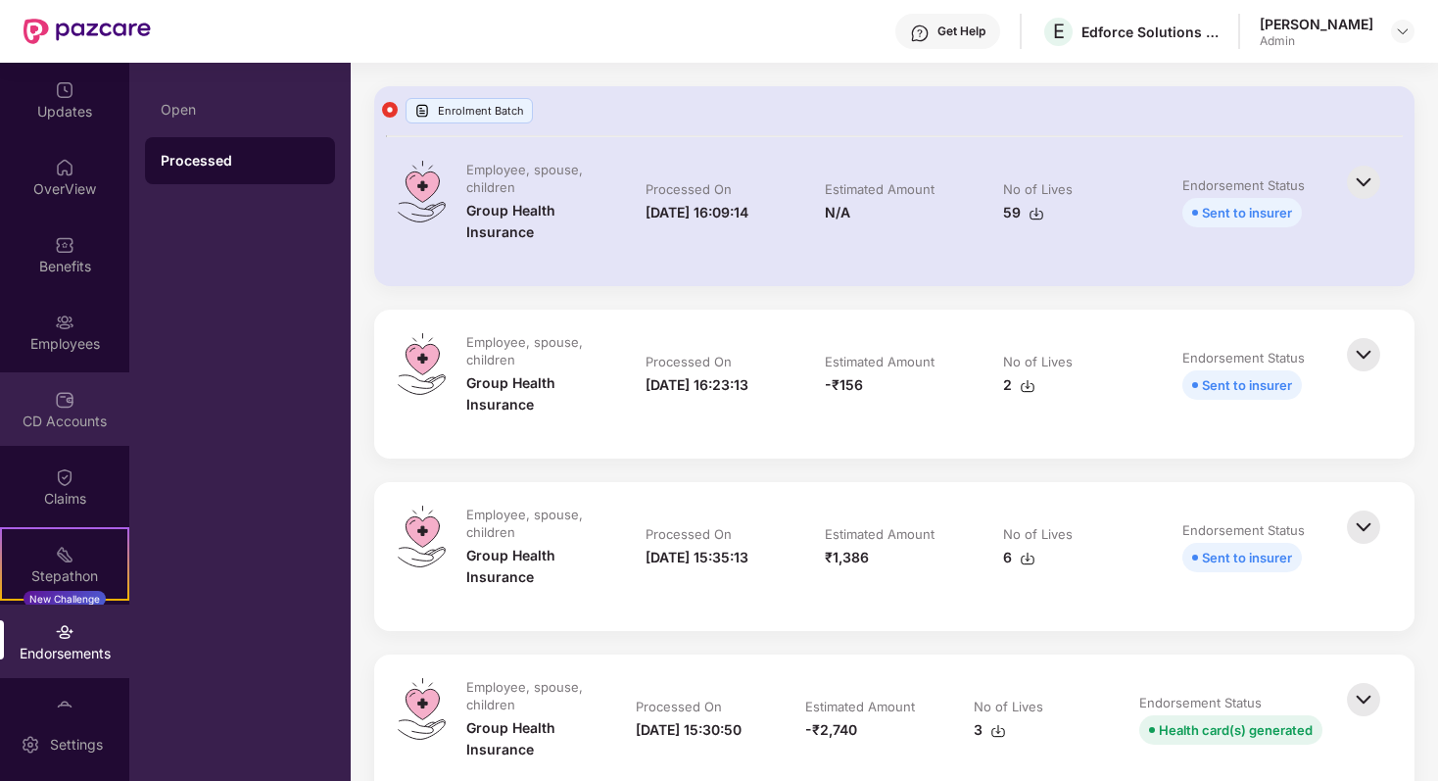
click at [72, 411] on div "CD Accounts" at bounding box center [64, 421] width 129 height 20
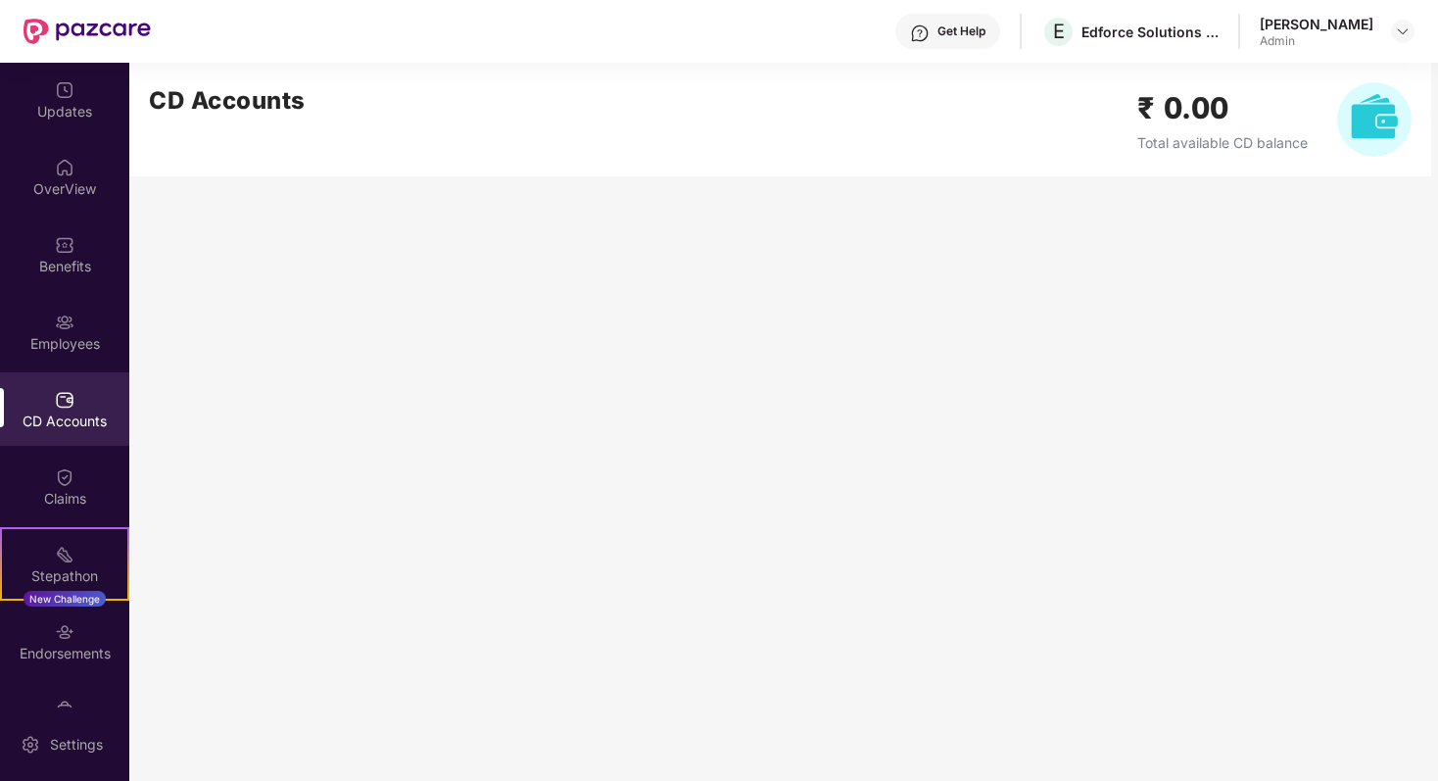
scroll to position [0, 0]
click at [78, 327] on div "Employees" at bounding box center [64, 331] width 129 height 73
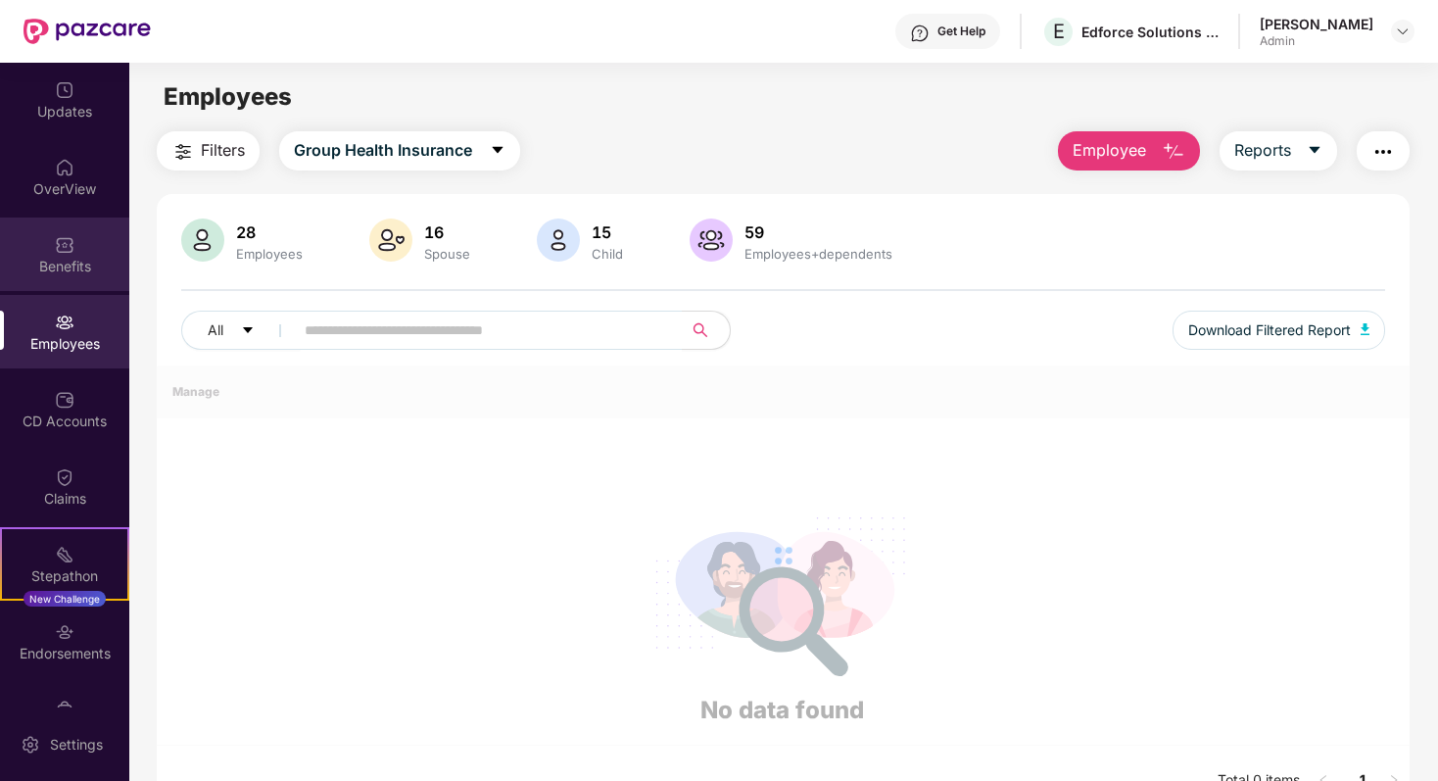
click at [83, 242] on div "Benefits" at bounding box center [64, 253] width 129 height 73
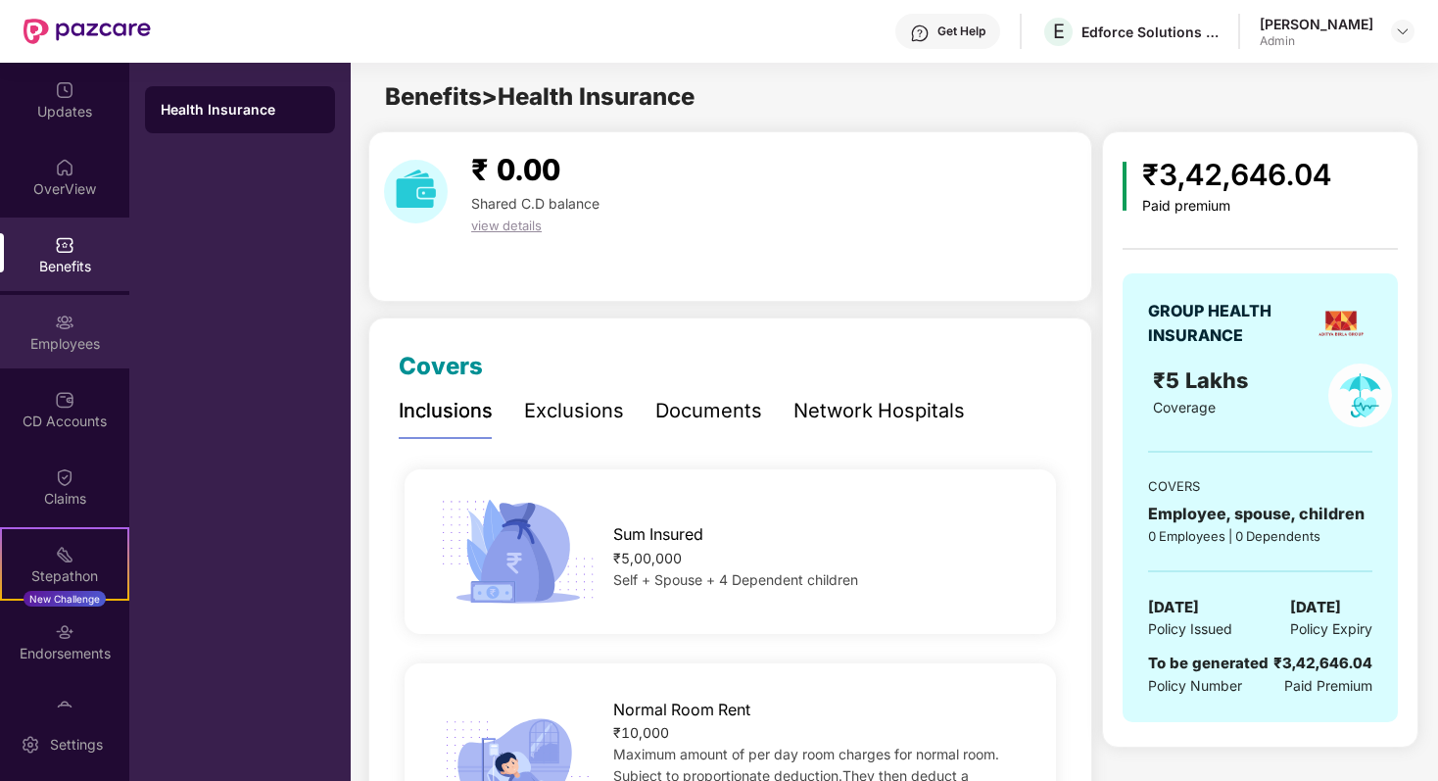
click at [78, 318] on div "Employees" at bounding box center [64, 331] width 129 height 73
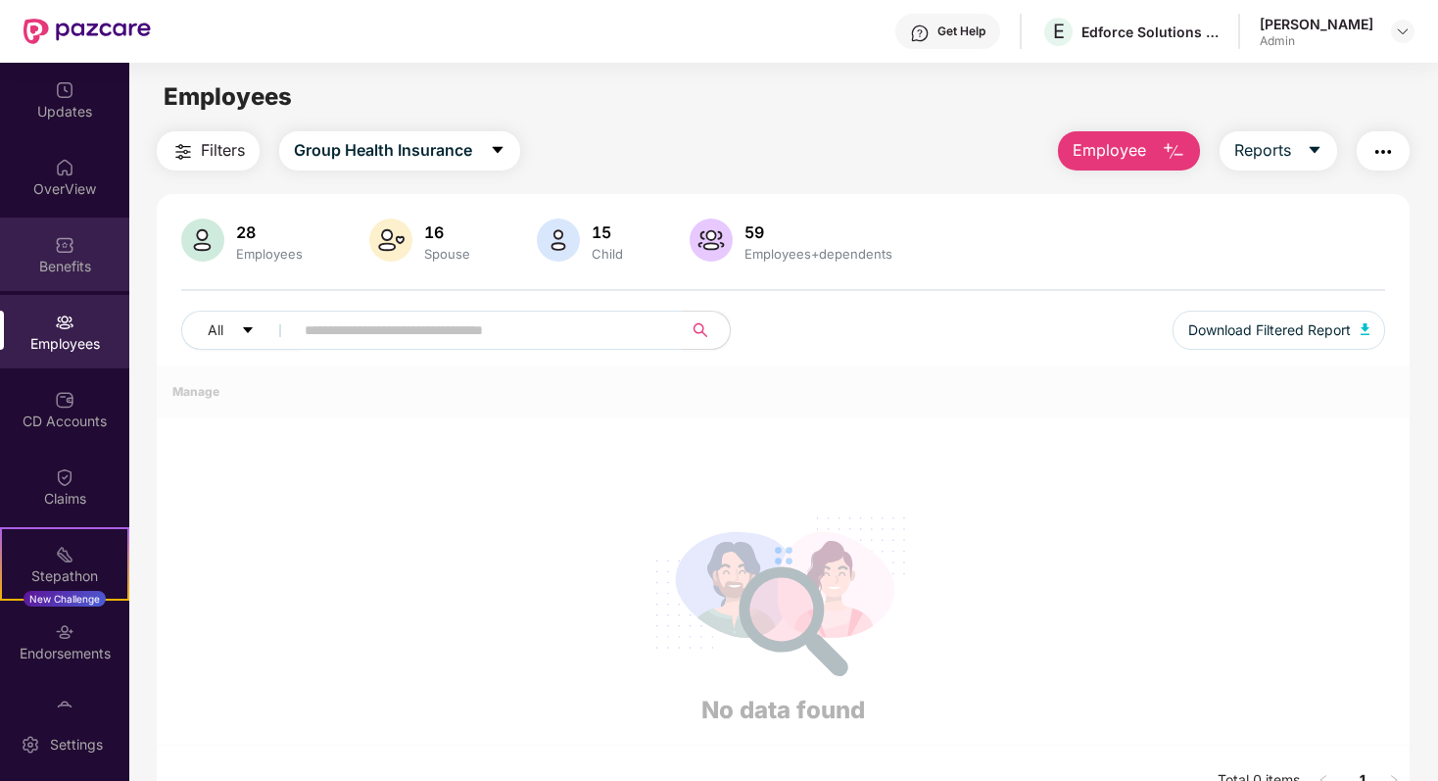
click at [73, 231] on div "Benefits" at bounding box center [64, 253] width 129 height 73
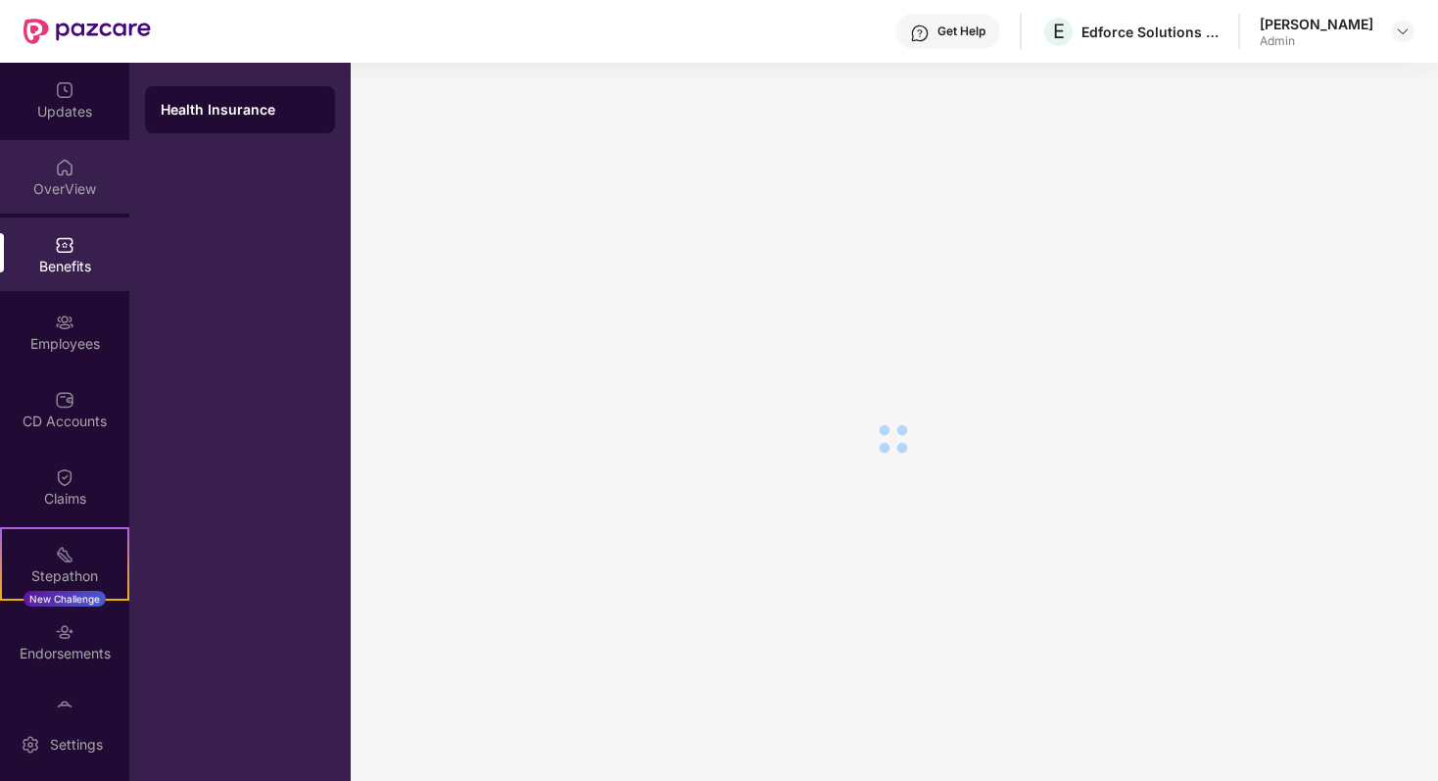
click at [72, 169] on div "OverView" at bounding box center [64, 176] width 129 height 73
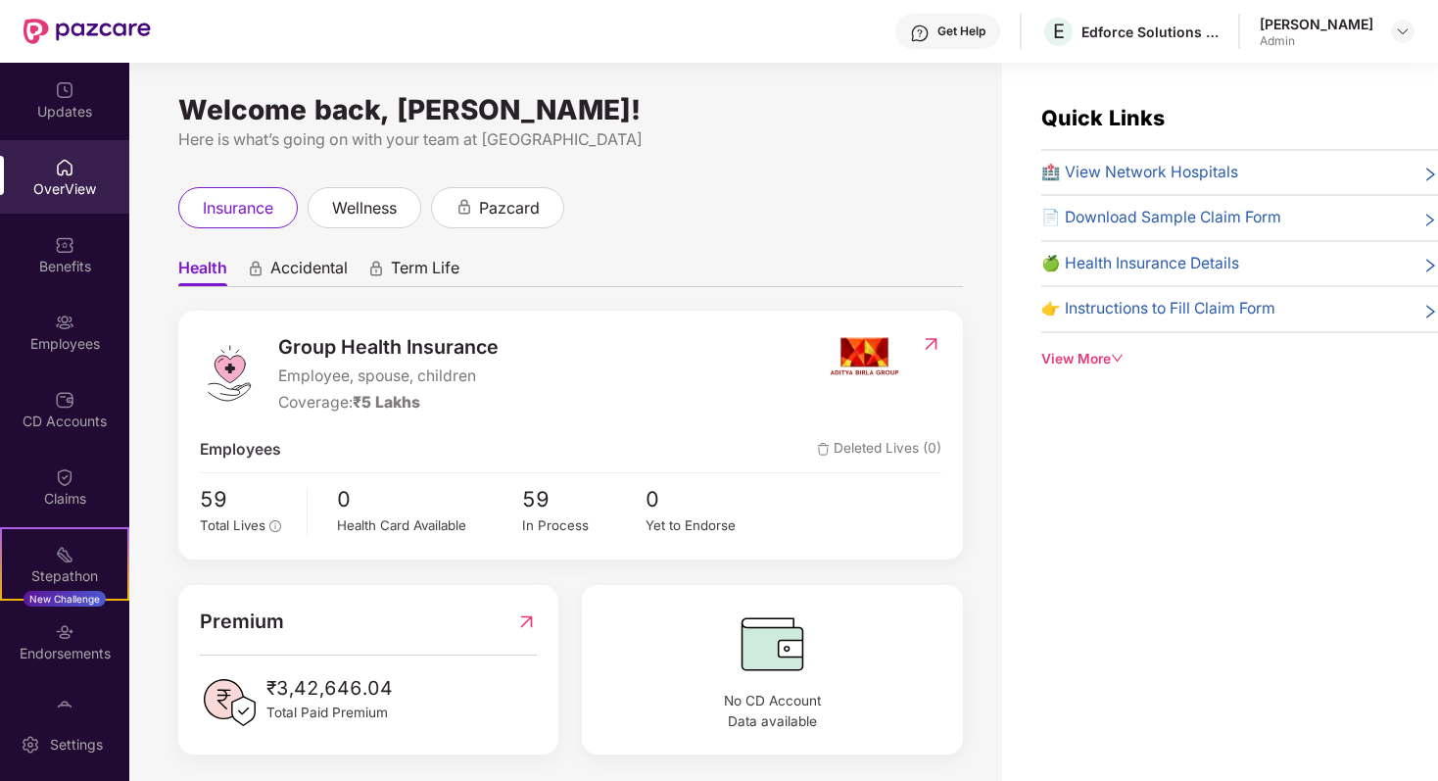
scroll to position [9, 0]
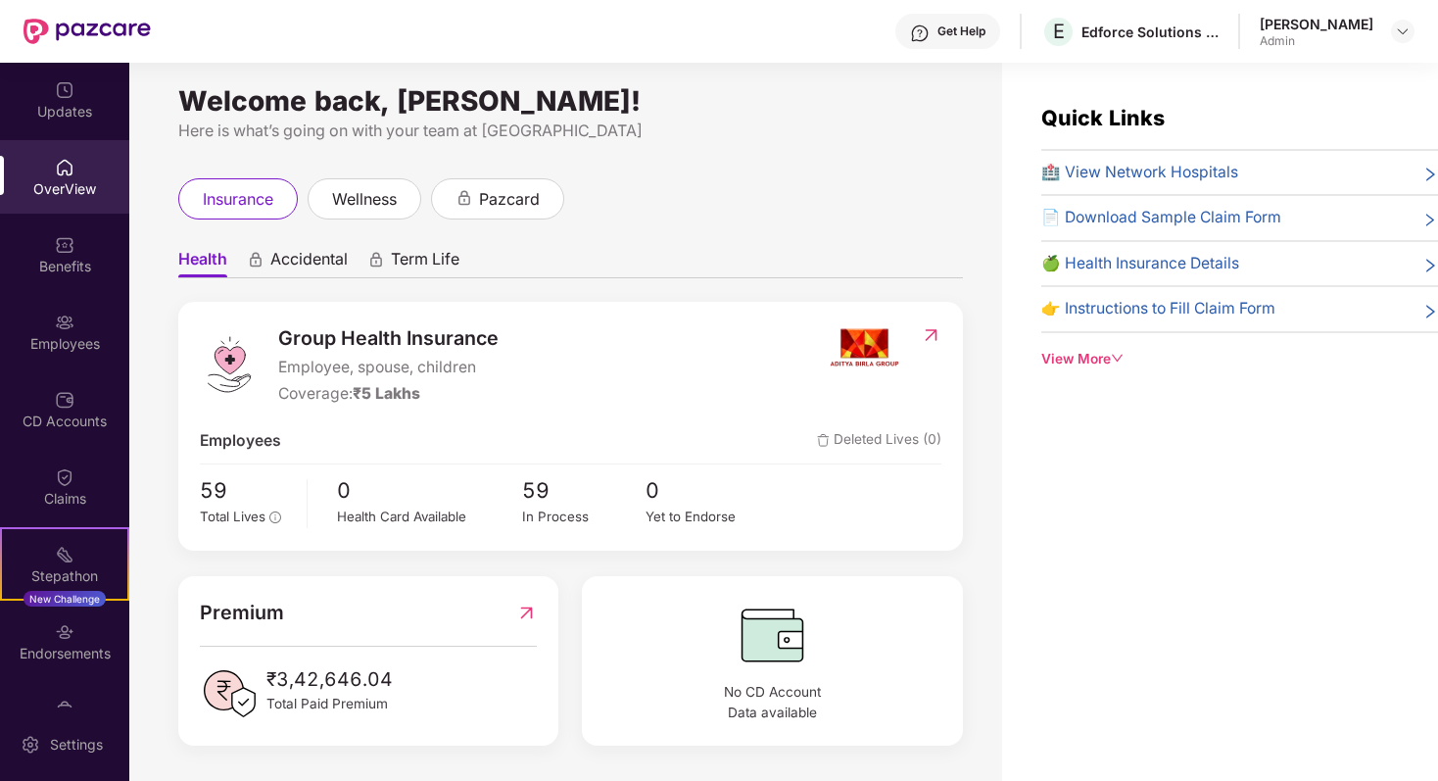
click at [528, 613] on img at bounding box center [526, 613] width 21 height 30
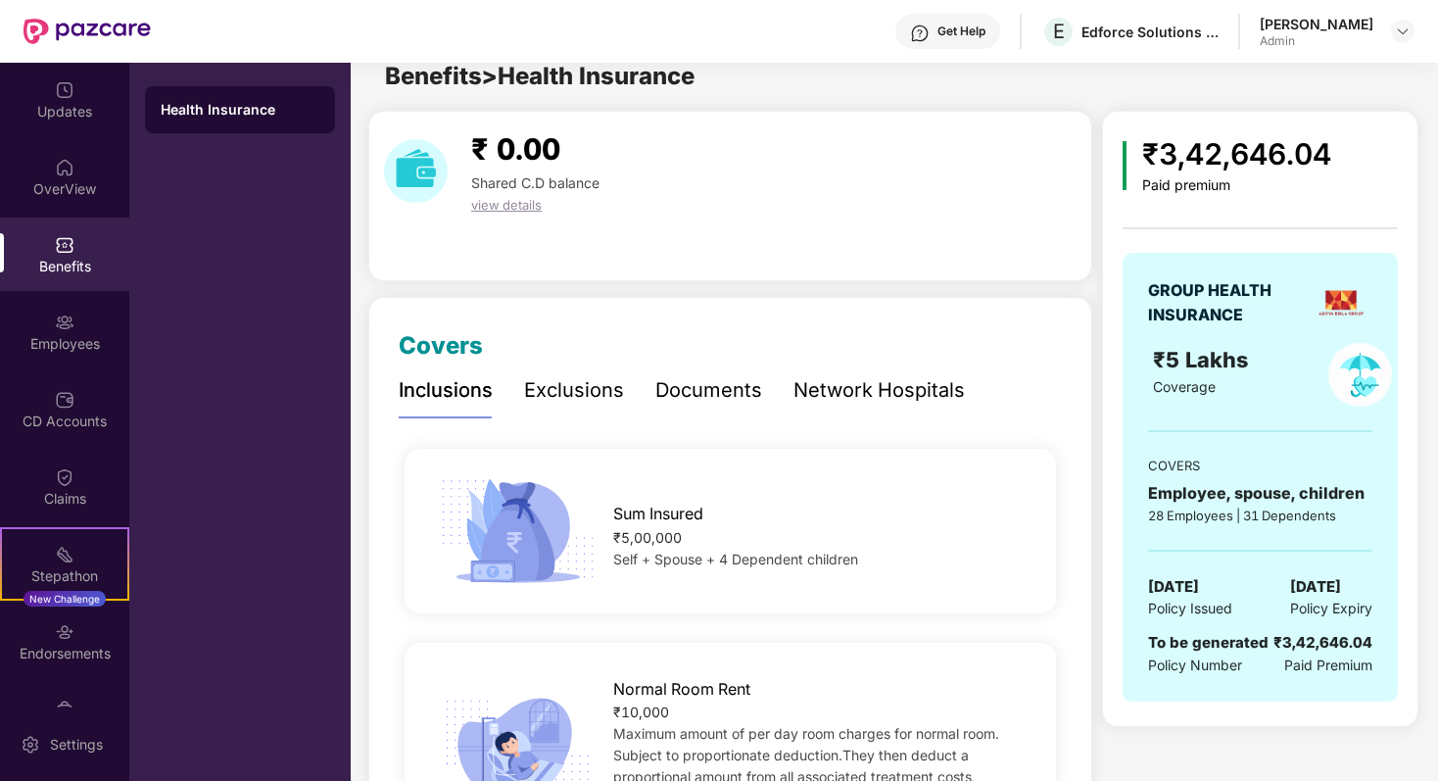
scroll to position [0, 0]
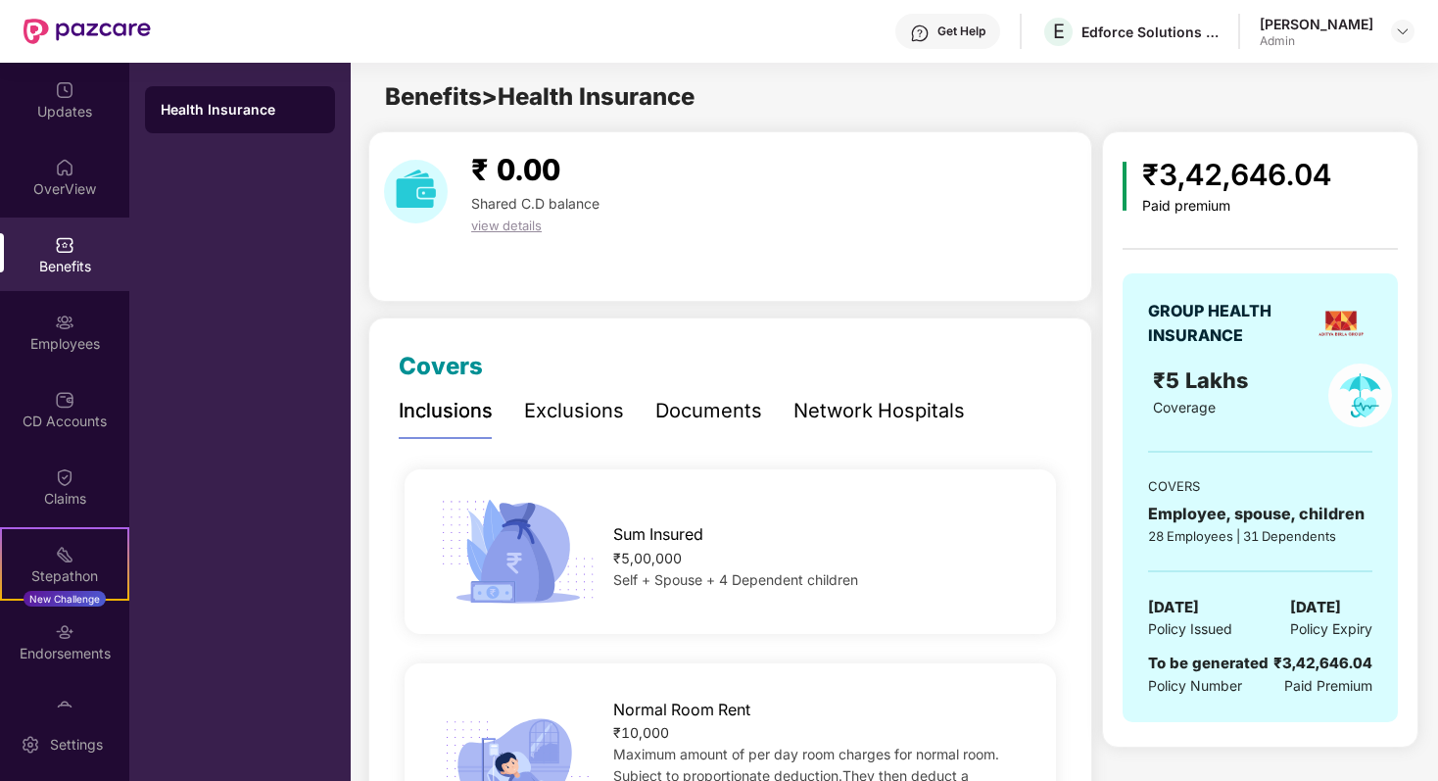
click at [579, 407] on div "Exclusions" at bounding box center [574, 411] width 100 height 30
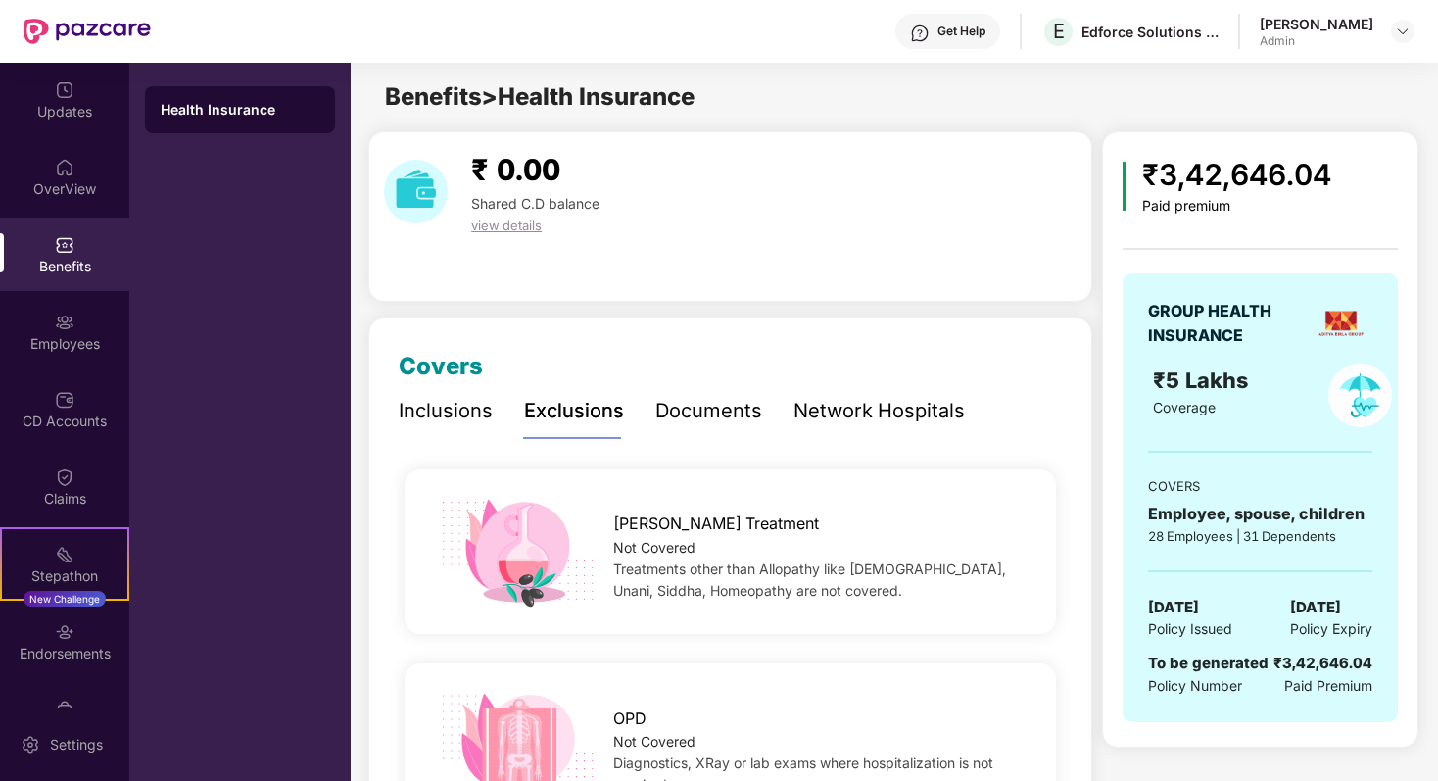
click at [714, 423] on div "Documents" at bounding box center [708, 411] width 107 height 30
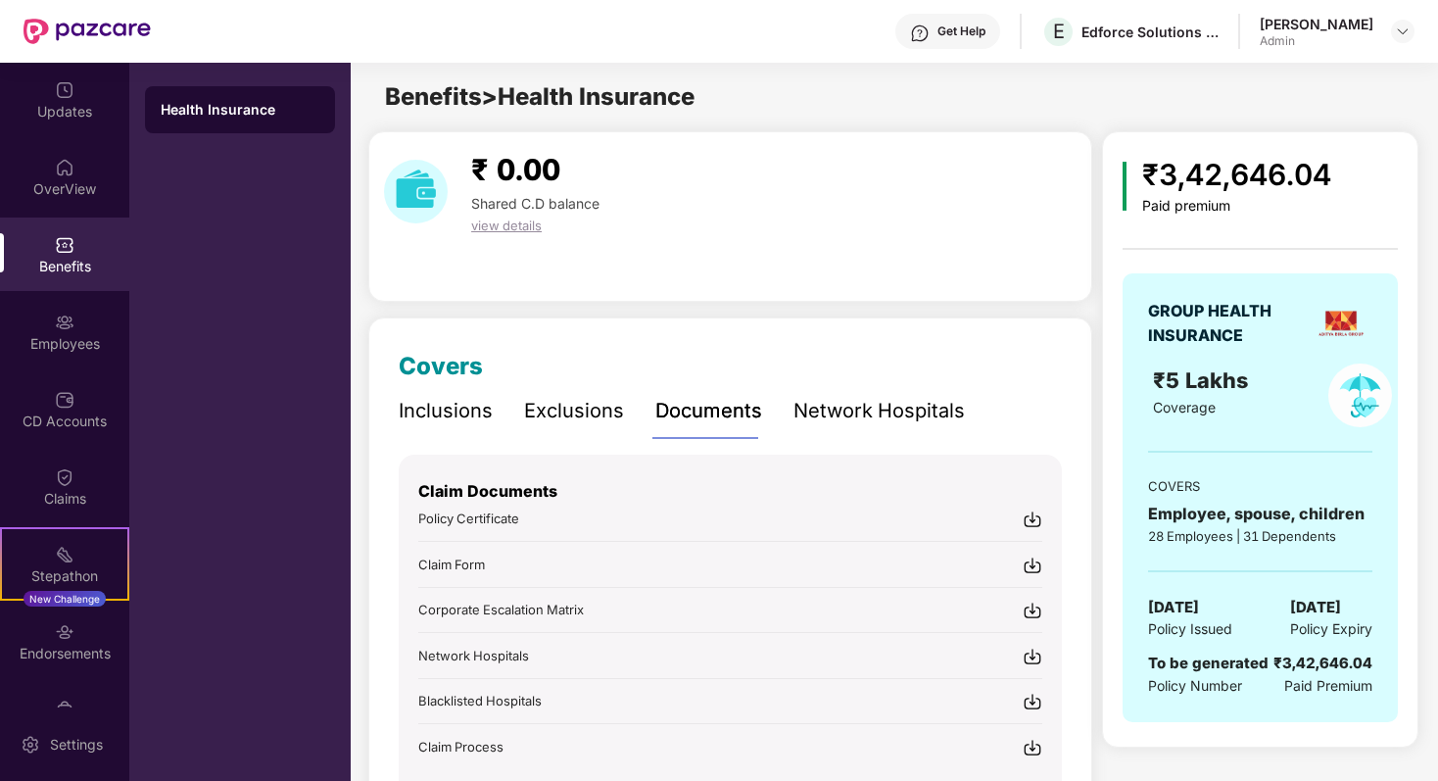
click at [864, 412] on div "Network Hospitals" at bounding box center [878, 411] width 171 height 30
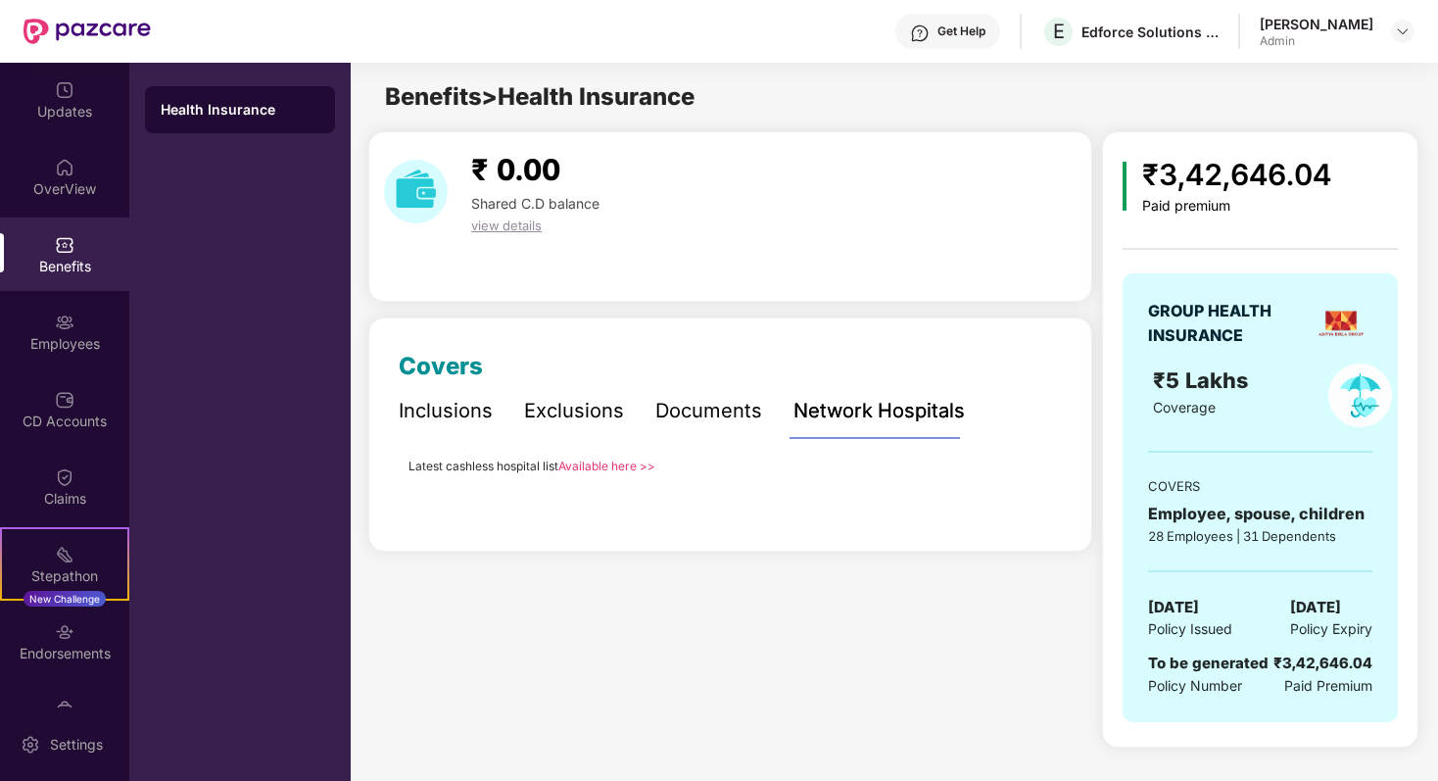
click at [729, 415] on div "Documents" at bounding box center [708, 411] width 107 height 30
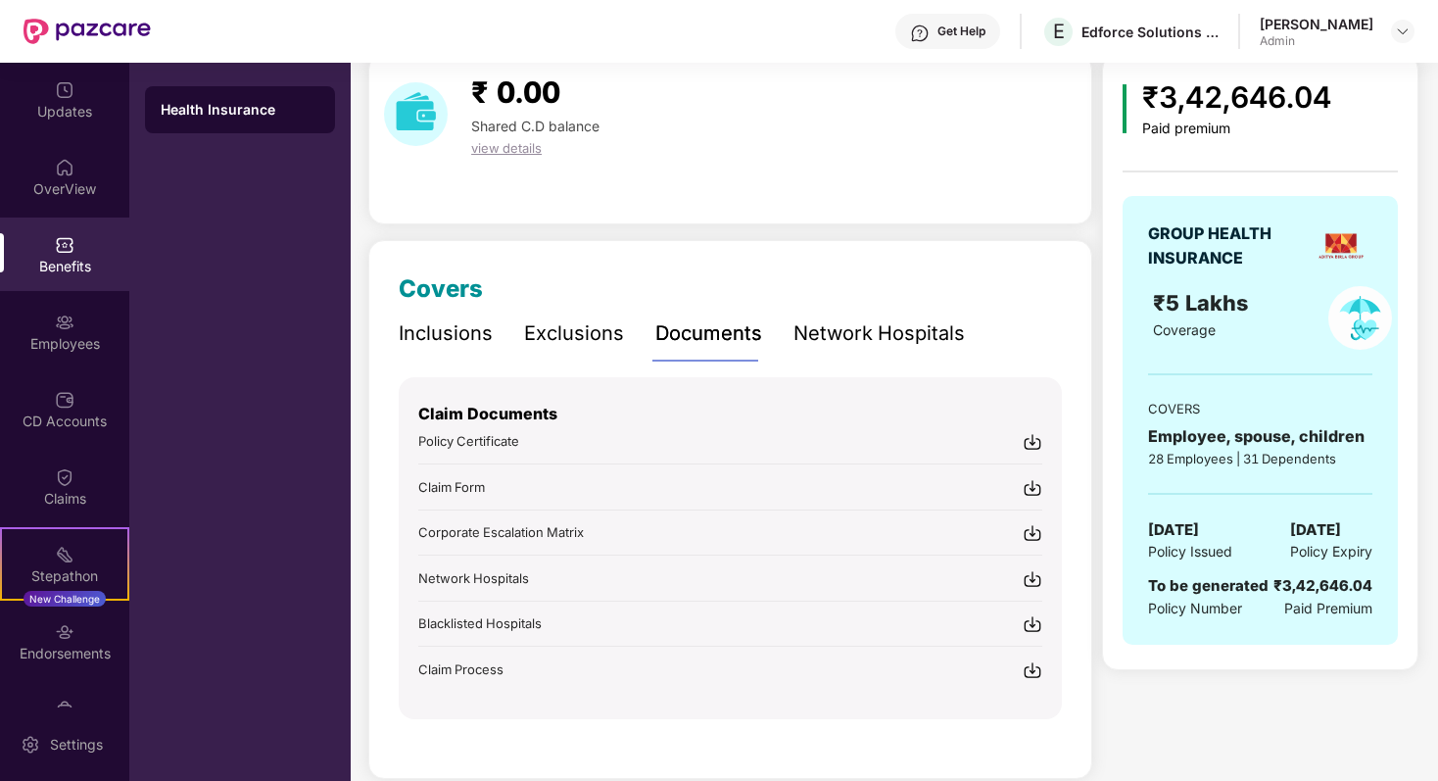
scroll to position [103, 0]
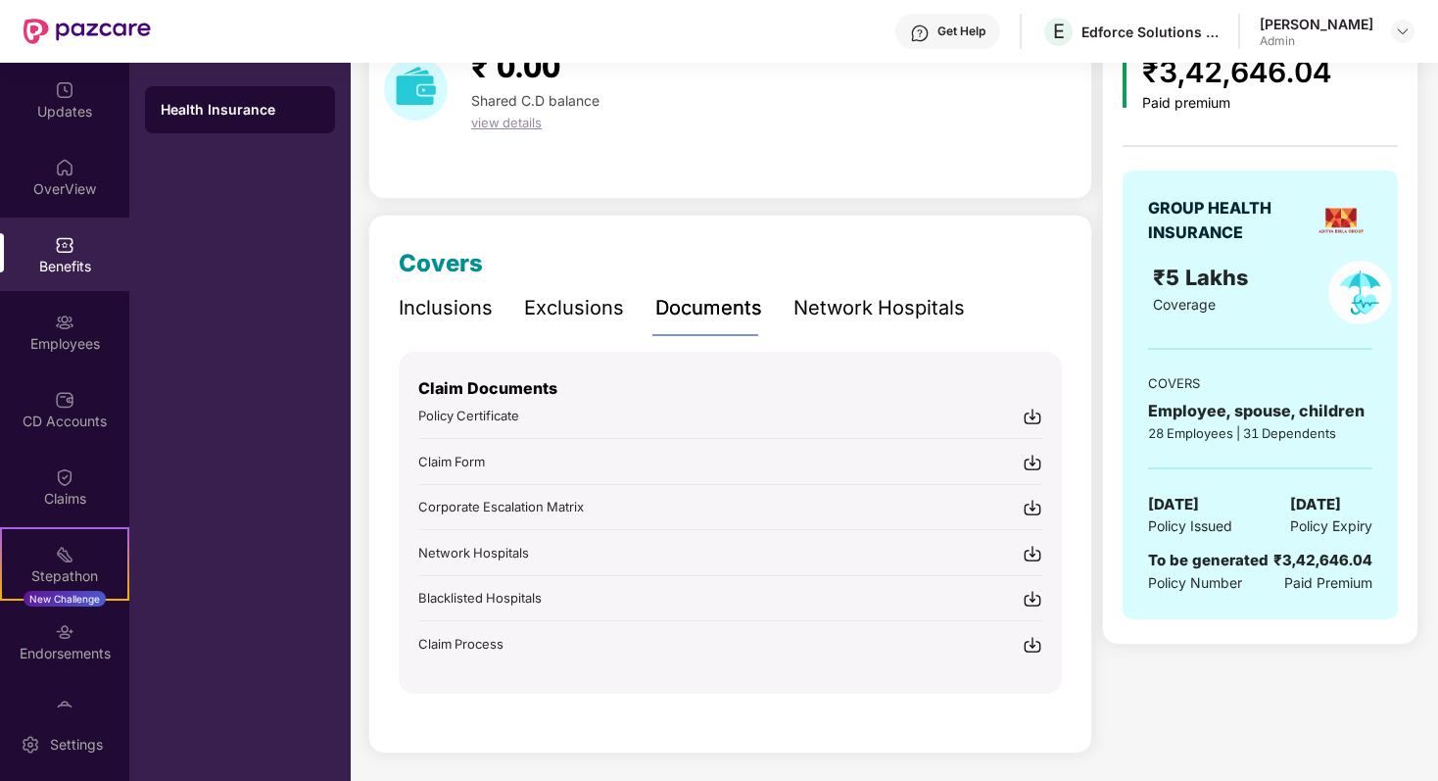
click at [635, 593] on div "Blacklisted Hospitals" at bounding box center [730, 598] width 624 height 21
